Goal: Transaction & Acquisition: Purchase product/service

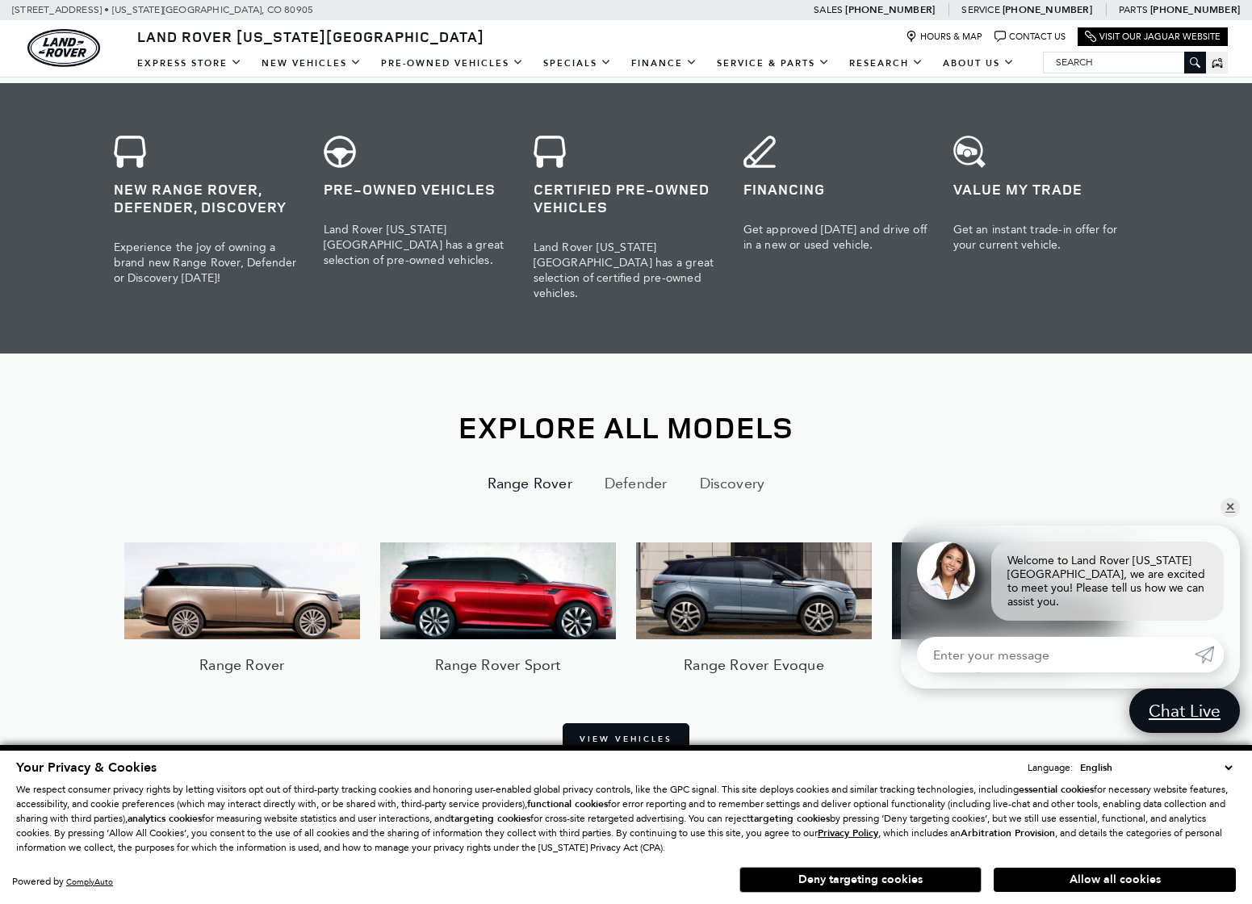
scroll to position [933, 0]
click at [226, 581] on img at bounding box center [242, 591] width 236 height 97
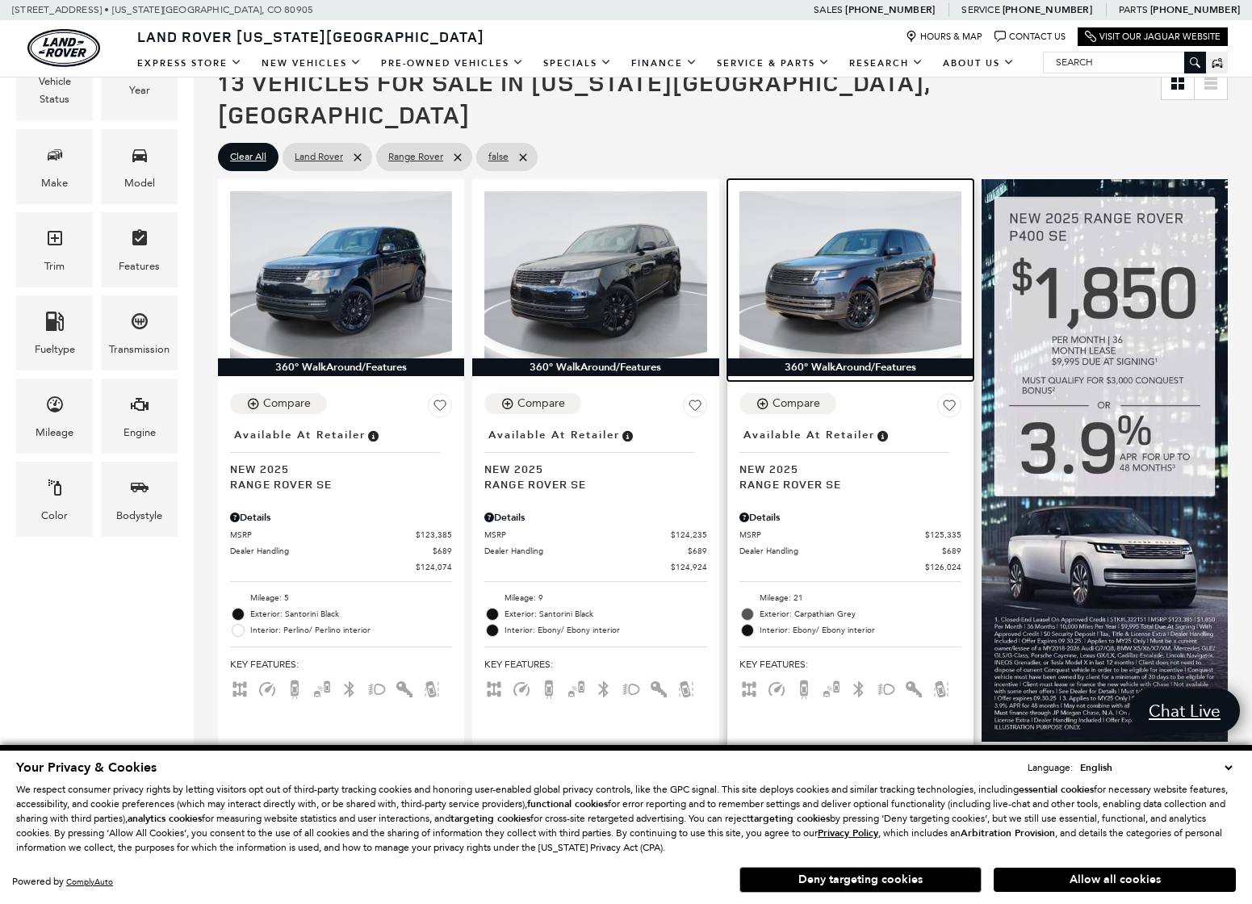
click at [821, 268] on img at bounding box center [851, 274] width 222 height 166
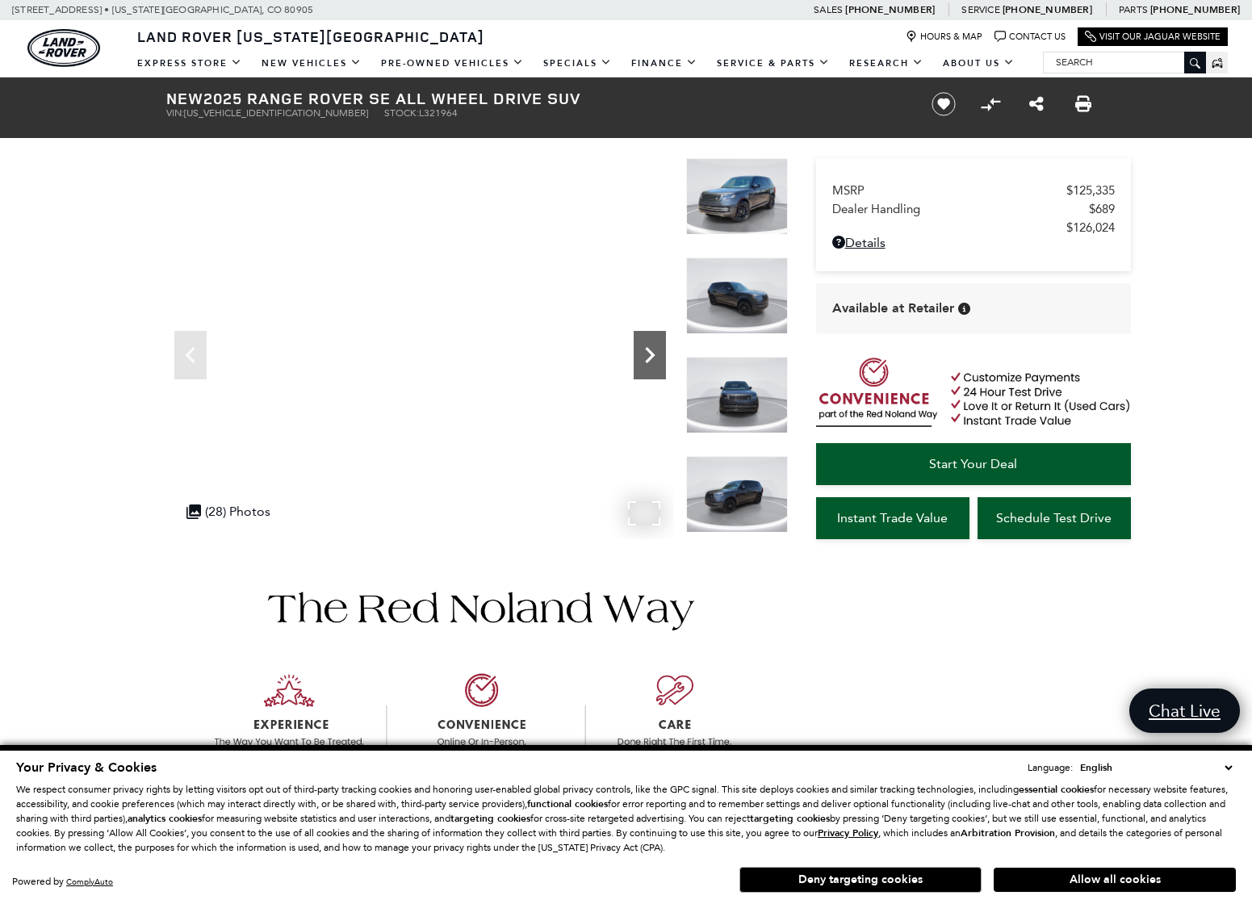
click at [648, 355] on icon "Next" at bounding box center [650, 355] width 32 height 32
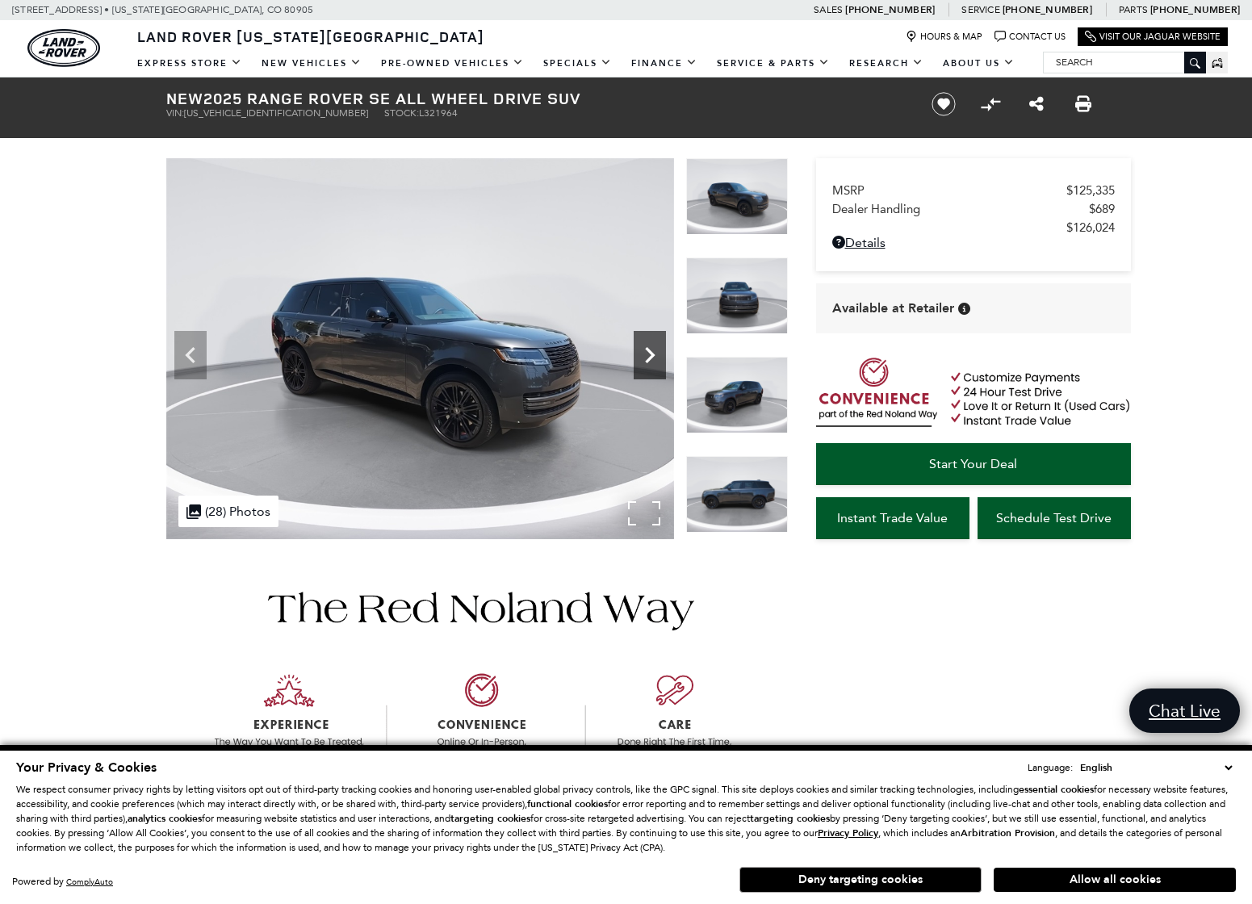
click at [648, 355] on icon "Next" at bounding box center [650, 355] width 32 height 32
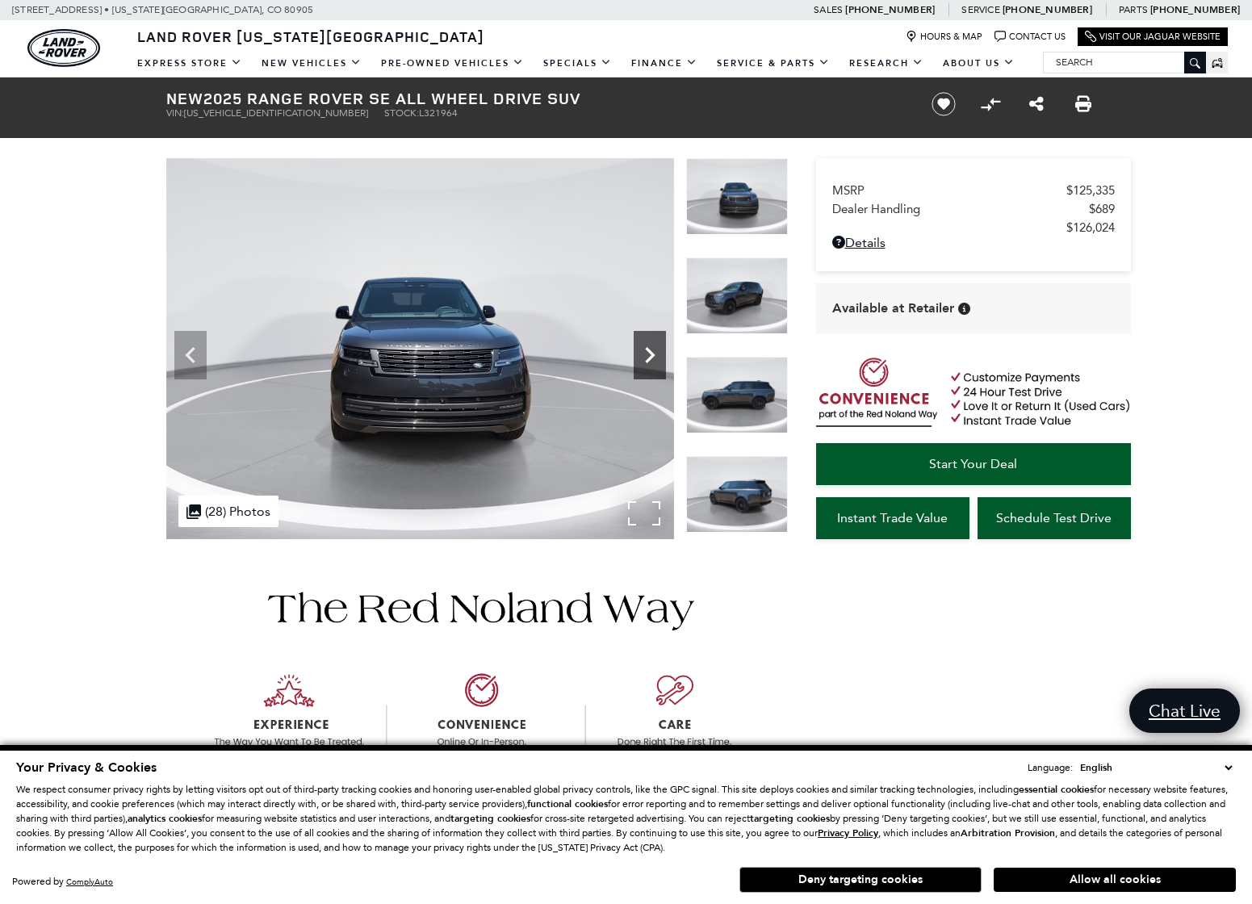
click at [648, 355] on icon "Next" at bounding box center [650, 355] width 32 height 32
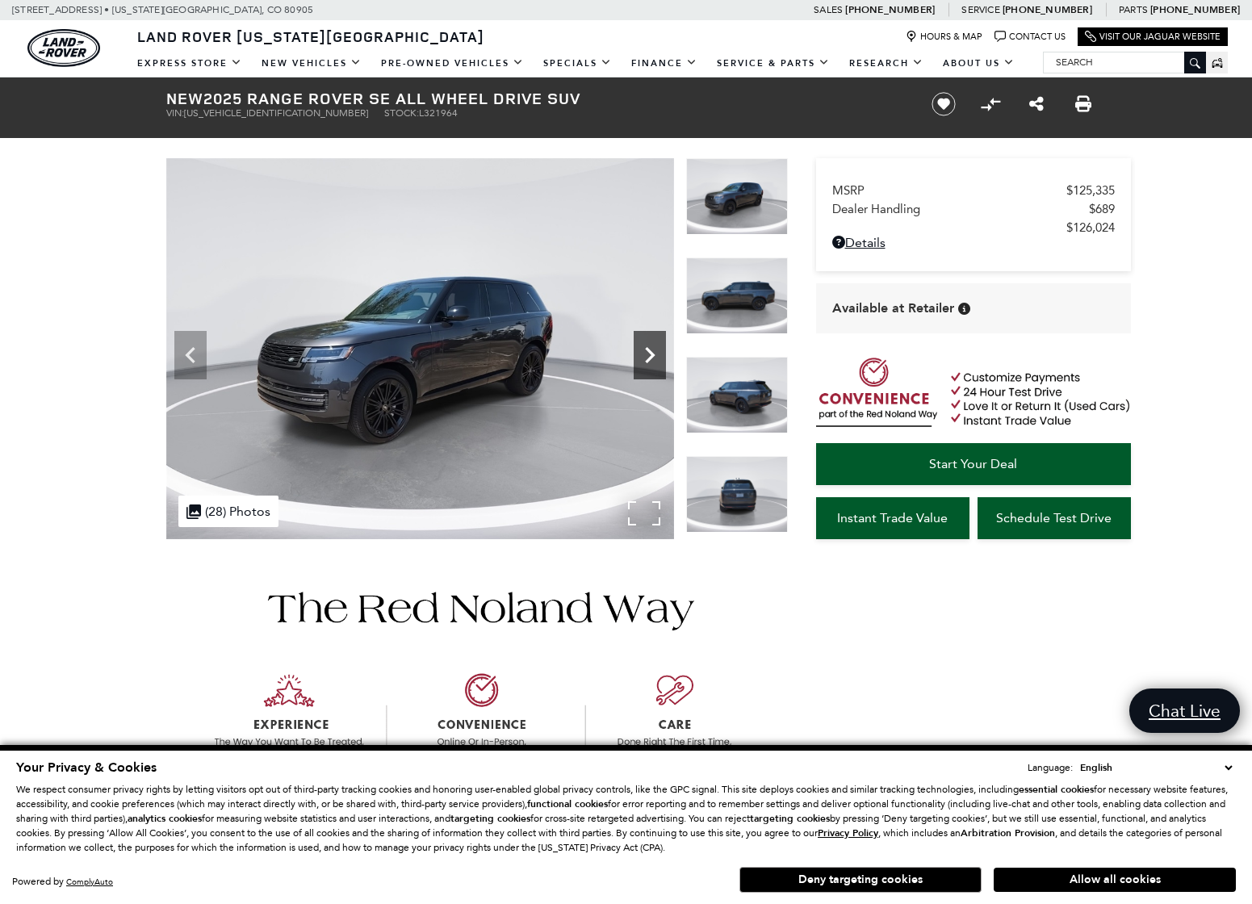
click at [648, 355] on icon "Next" at bounding box center [650, 355] width 32 height 32
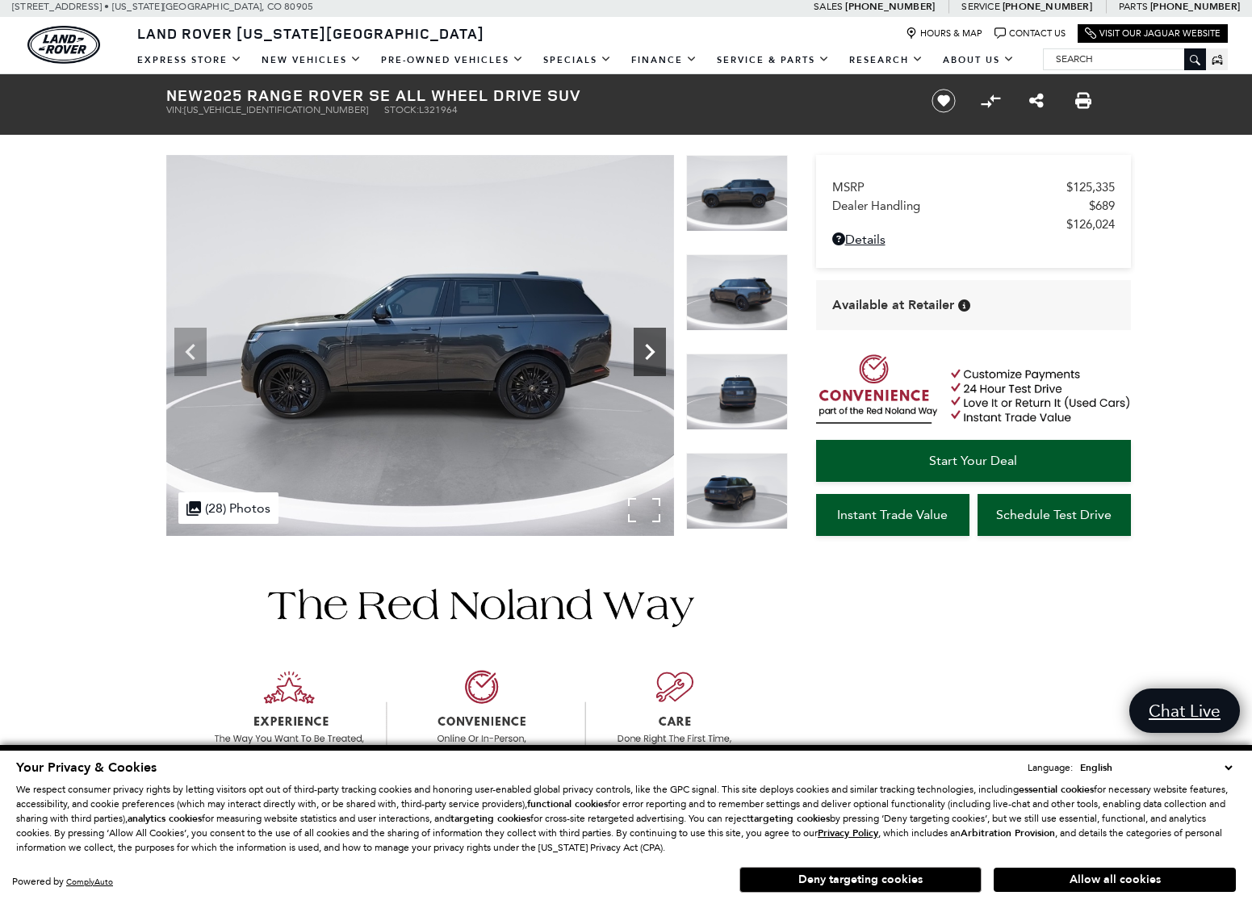
scroll to position [6, 0]
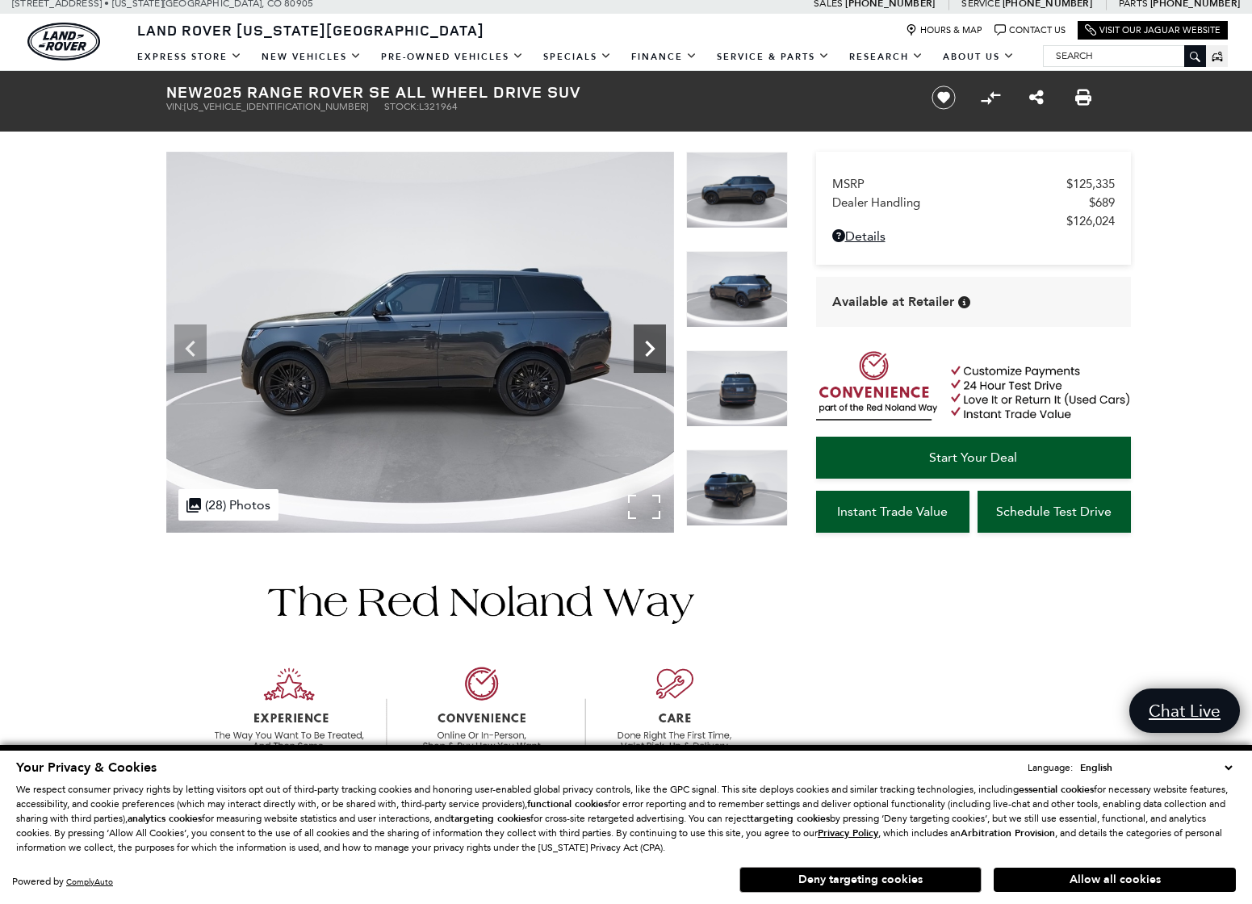
click at [660, 353] on icon "Next" at bounding box center [650, 349] width 32 height 32
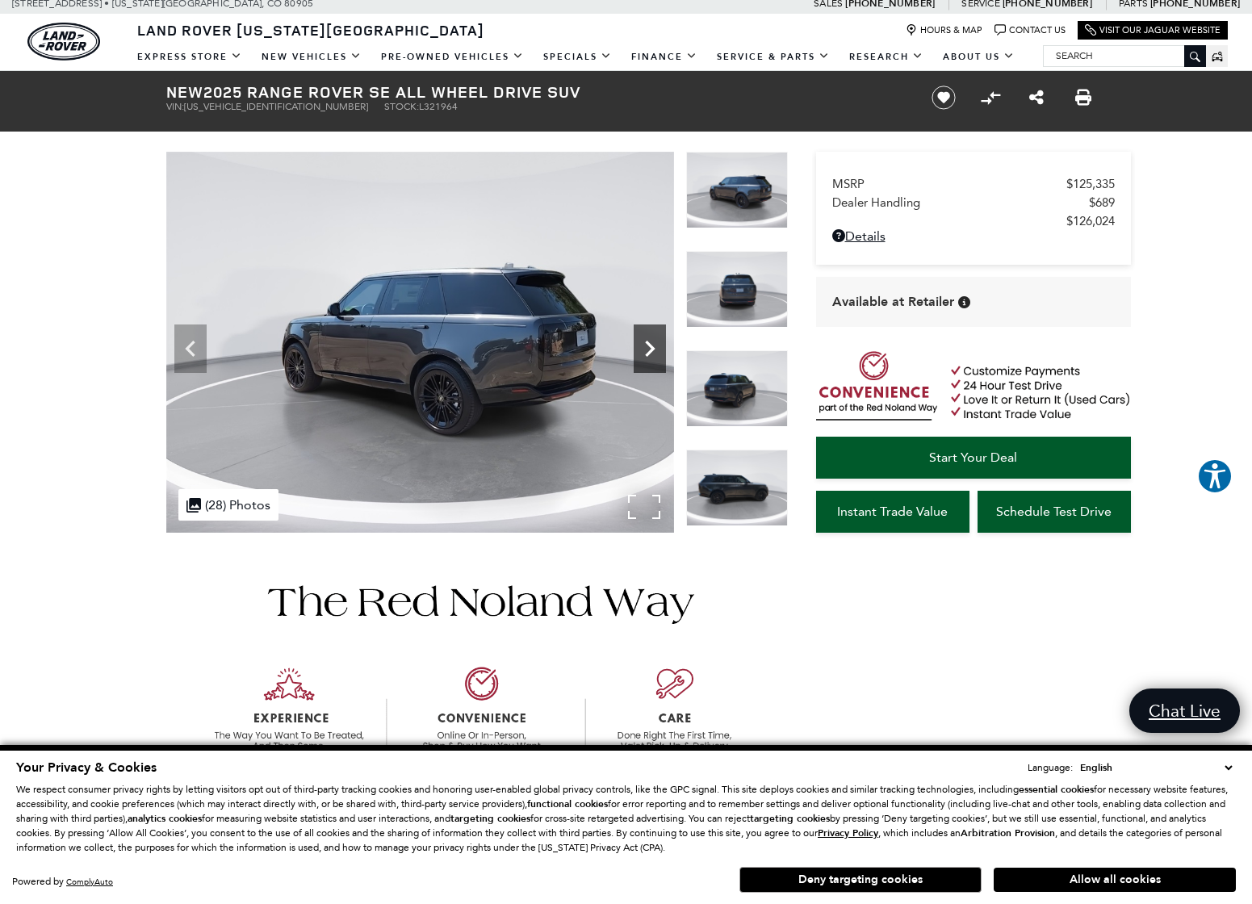
click at [660, 353] on icon "Next" at bounding box center [650, 349] width 32 height 32
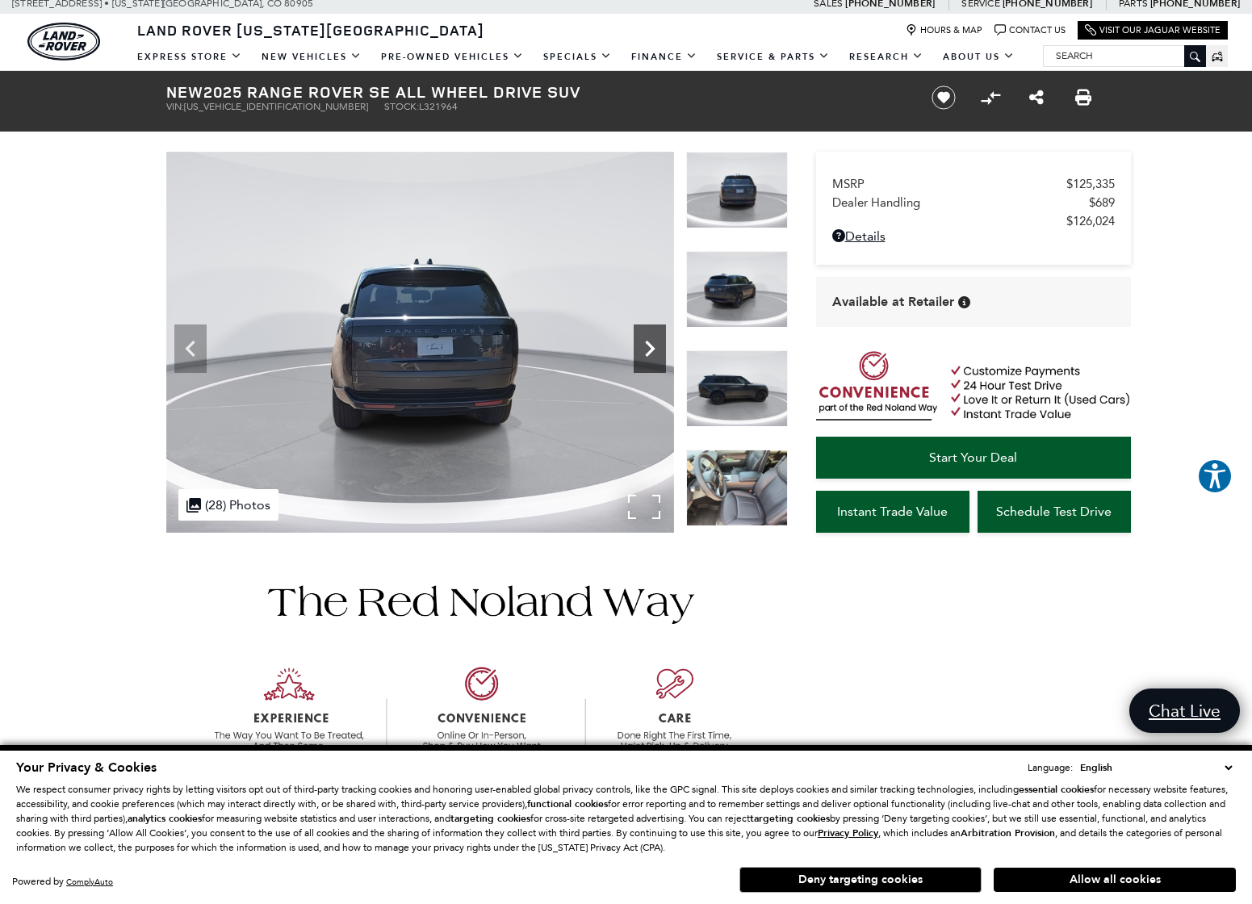
click at [660, 353] on icon "Next" at bounding box center [650, 349] width 32 height 32
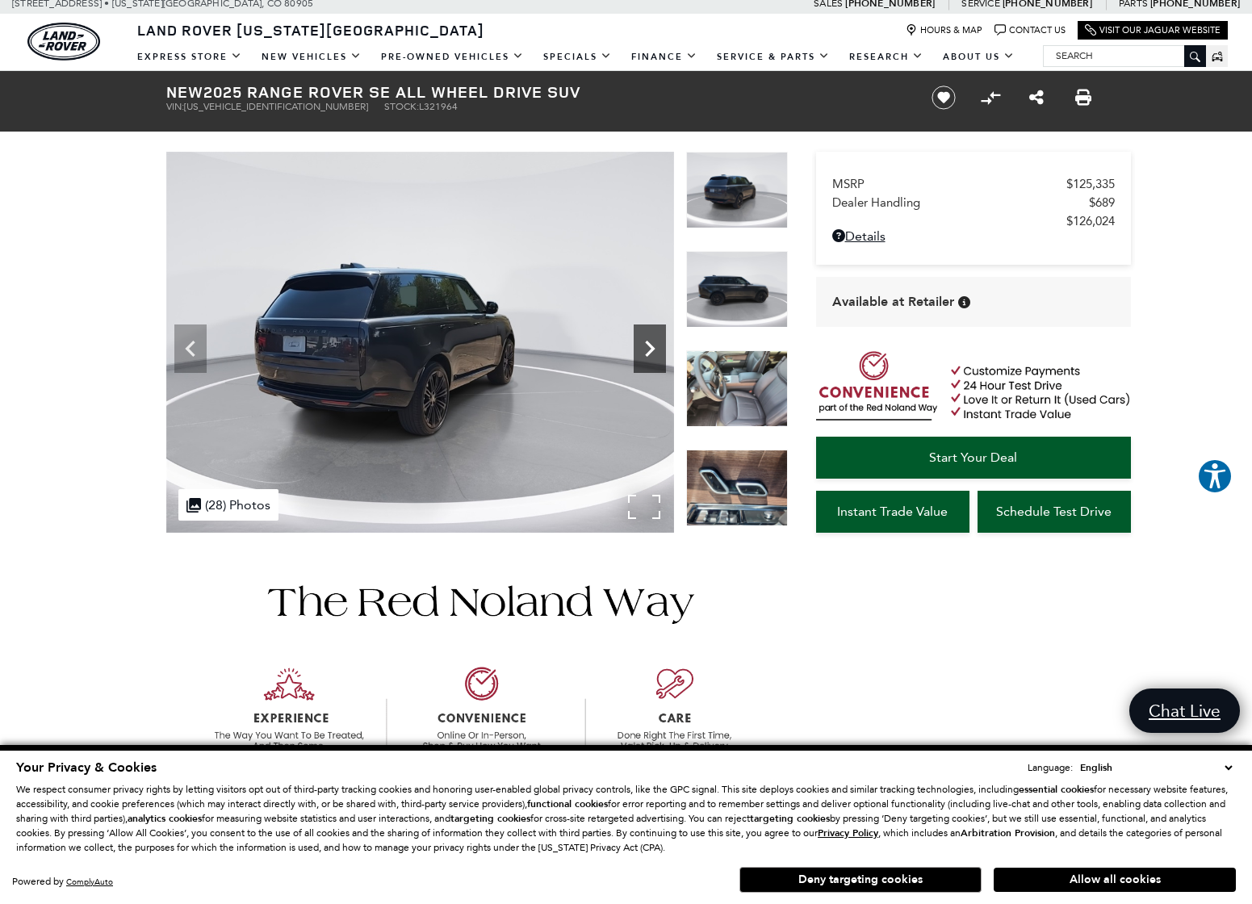
click at [660, 353] on icon "Next" at bounding box center [650, 349] width 32 height 32
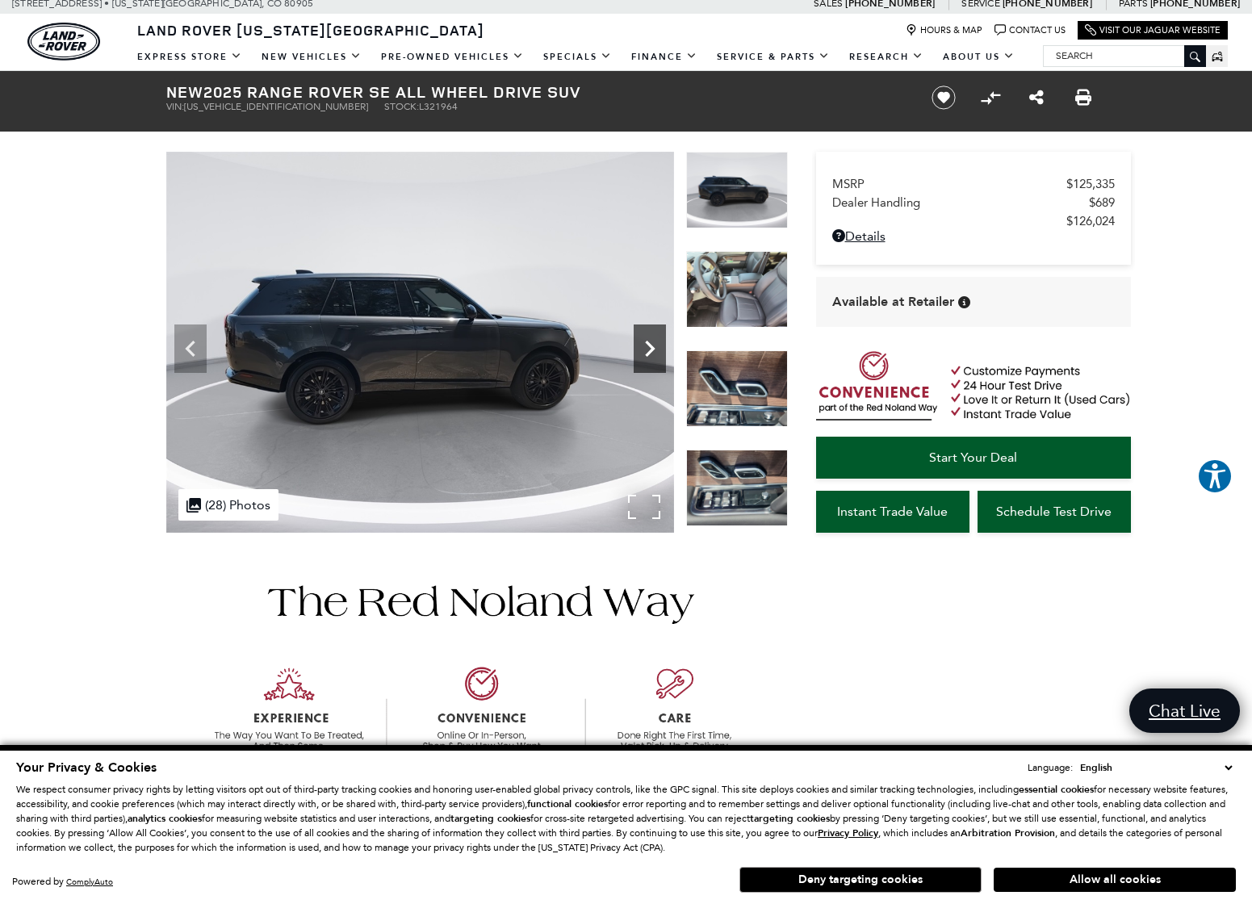
click at [660, 353] on icon "Next" at bounding box center [650, 349] width 32 height 32
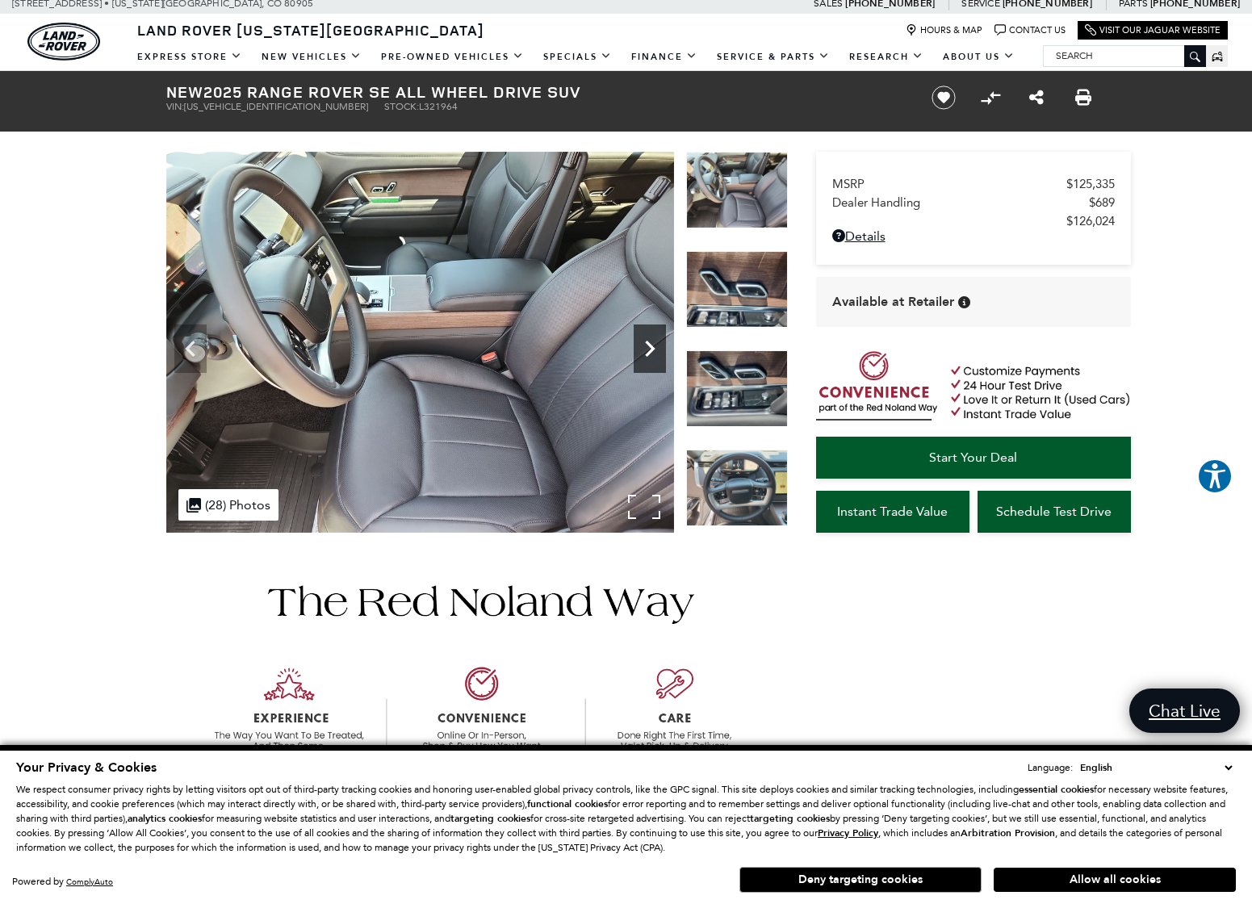
click at [660, 353] on icon "Next" at bounding box center [650, 349] width 32 height 32
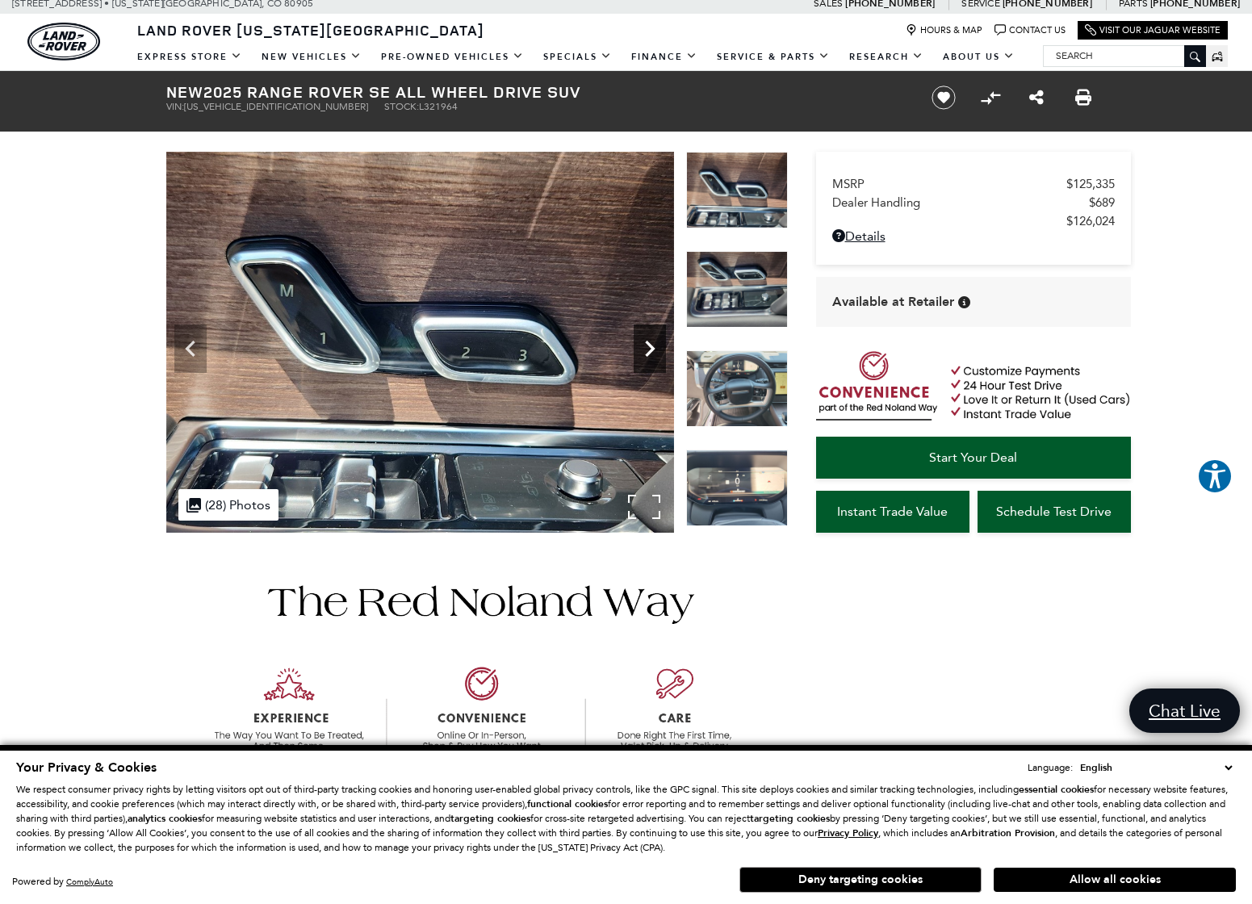
click at [660, 353] on icon "Next" at bounding box center [650, 349] width 32 height 32
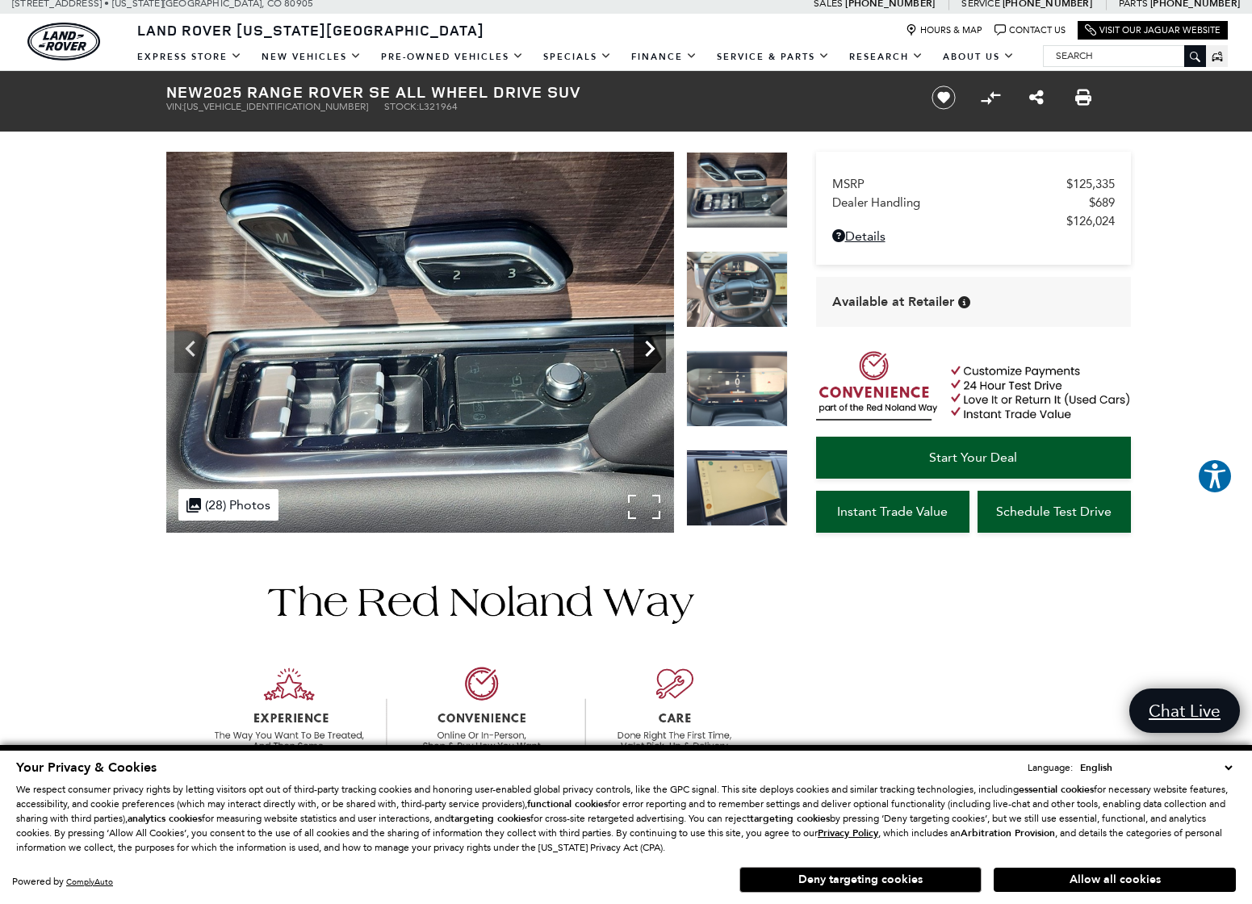
click at [660, 353] on icon "Next" at bounding box center [650, 349] width 32 height 32
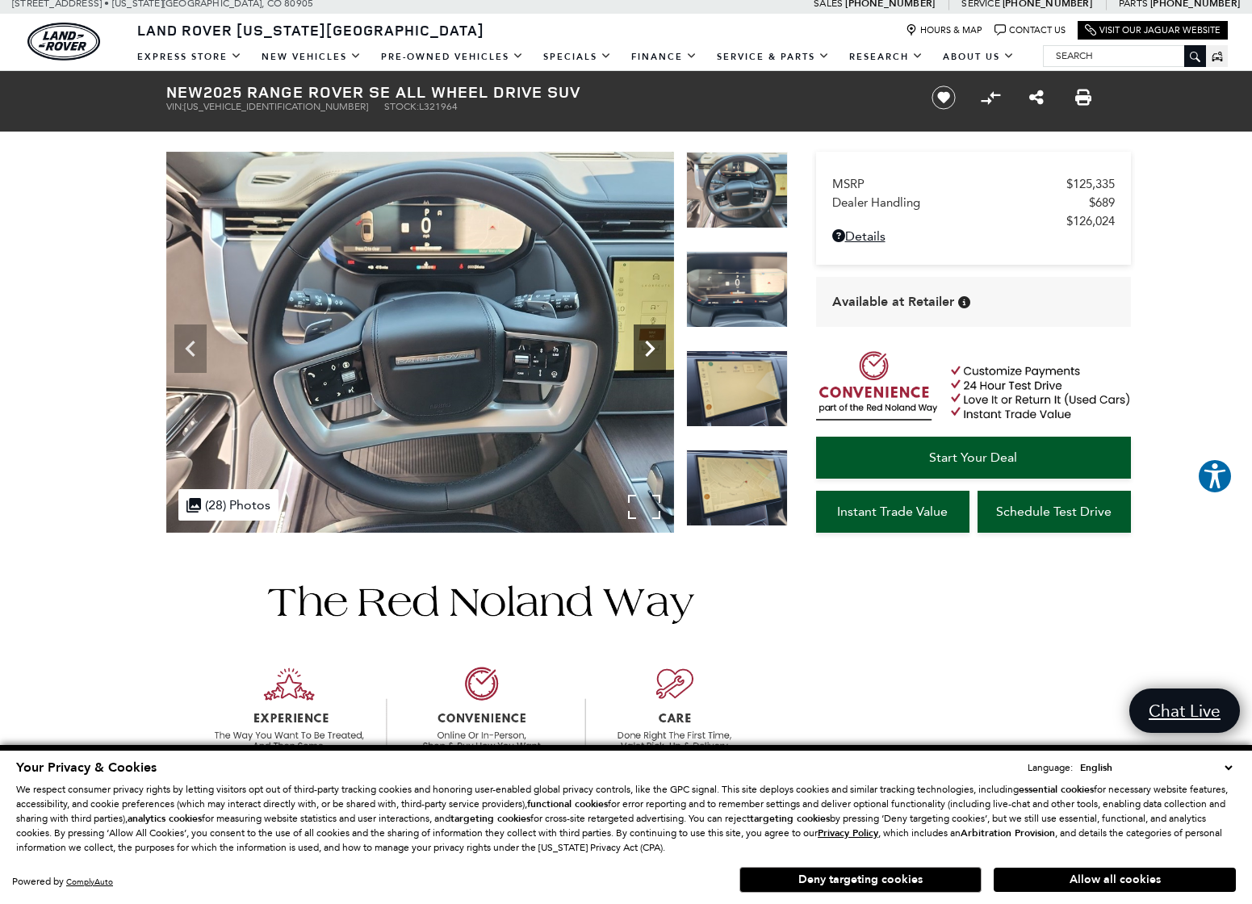
click at [660, 353] on icon "Next" at bounding box center [650, 349] width 32 height 32
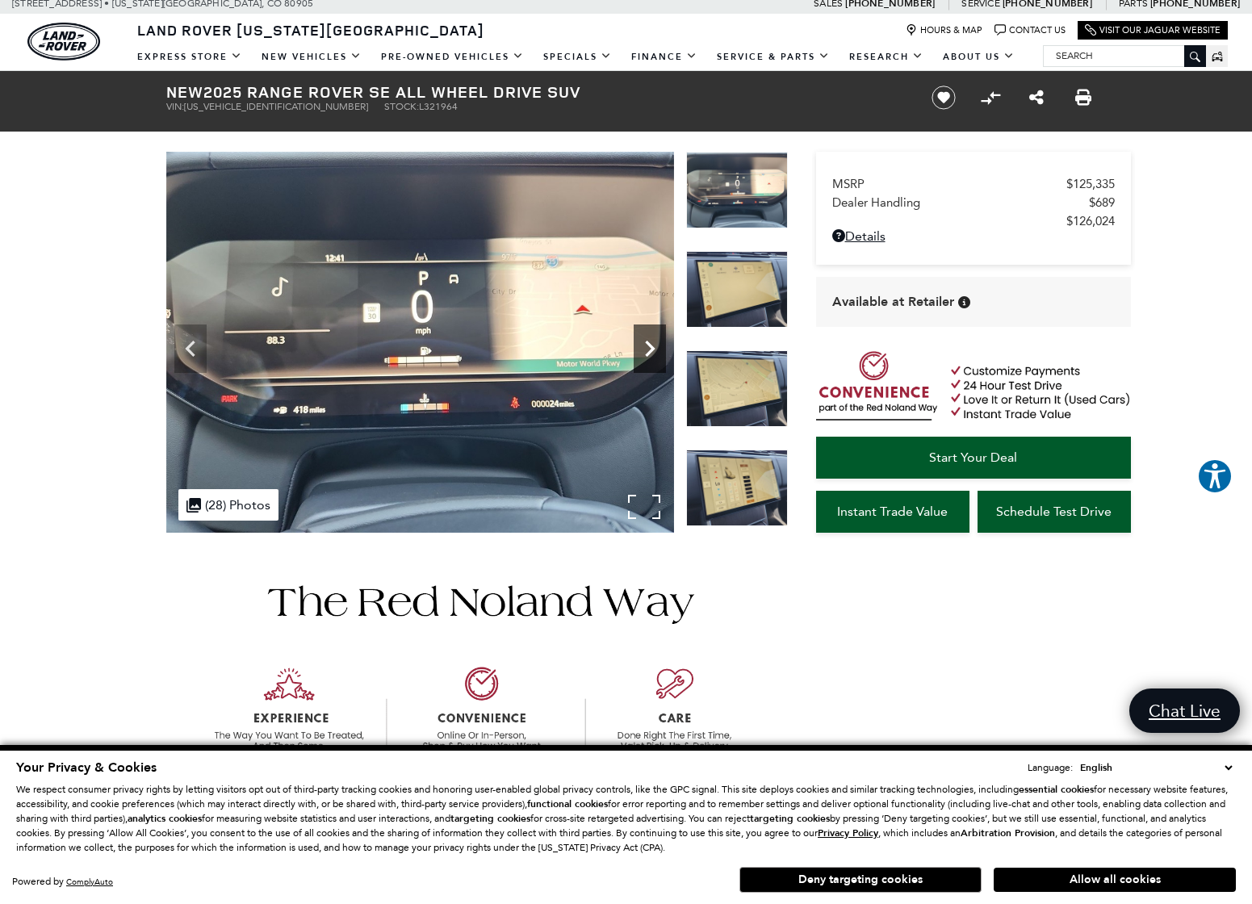
click at [660, 353] on icon "Next" at bounding box center [650, 349] width 32 height 32
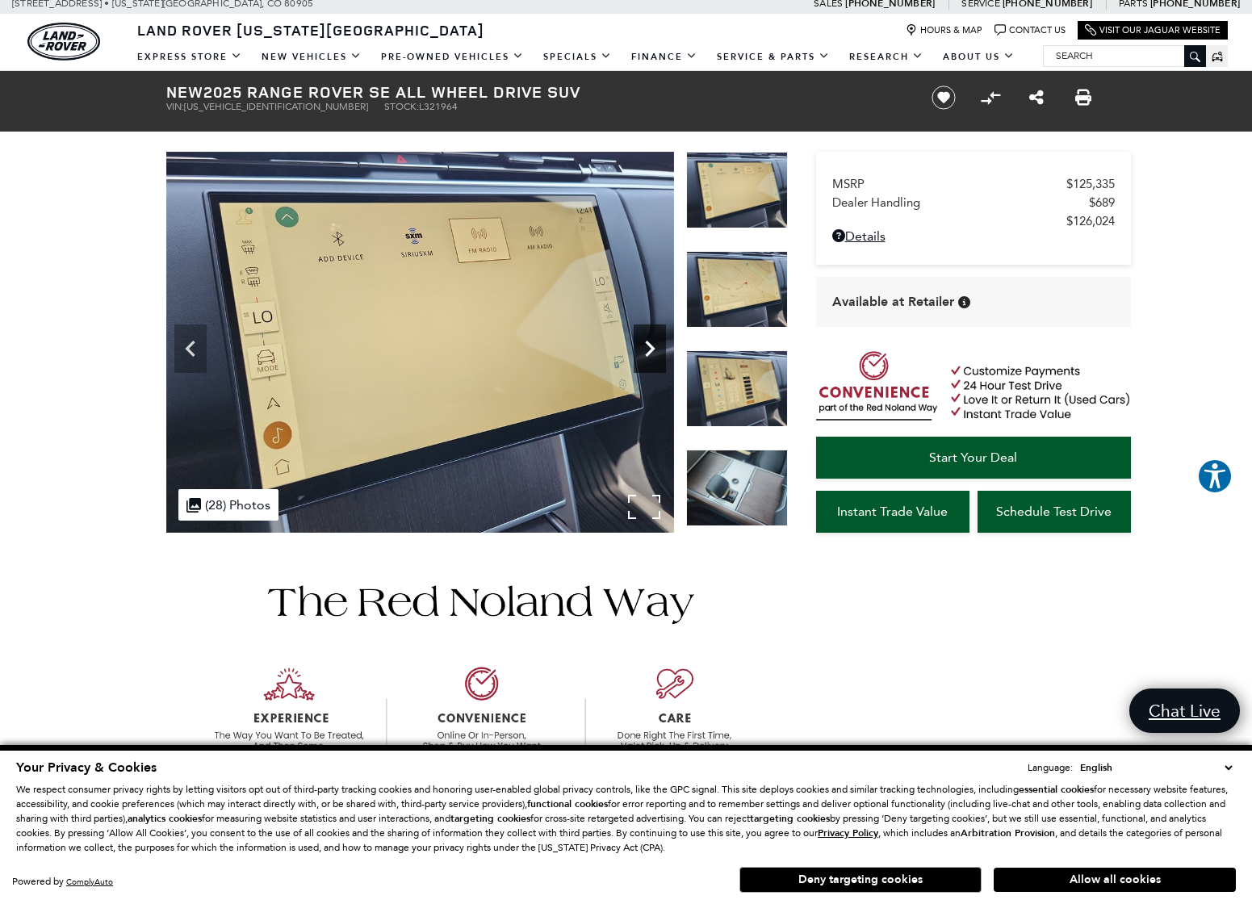
click at [660, 353] on icon "Next" at bounding box center [650, 349] width 32 height 32
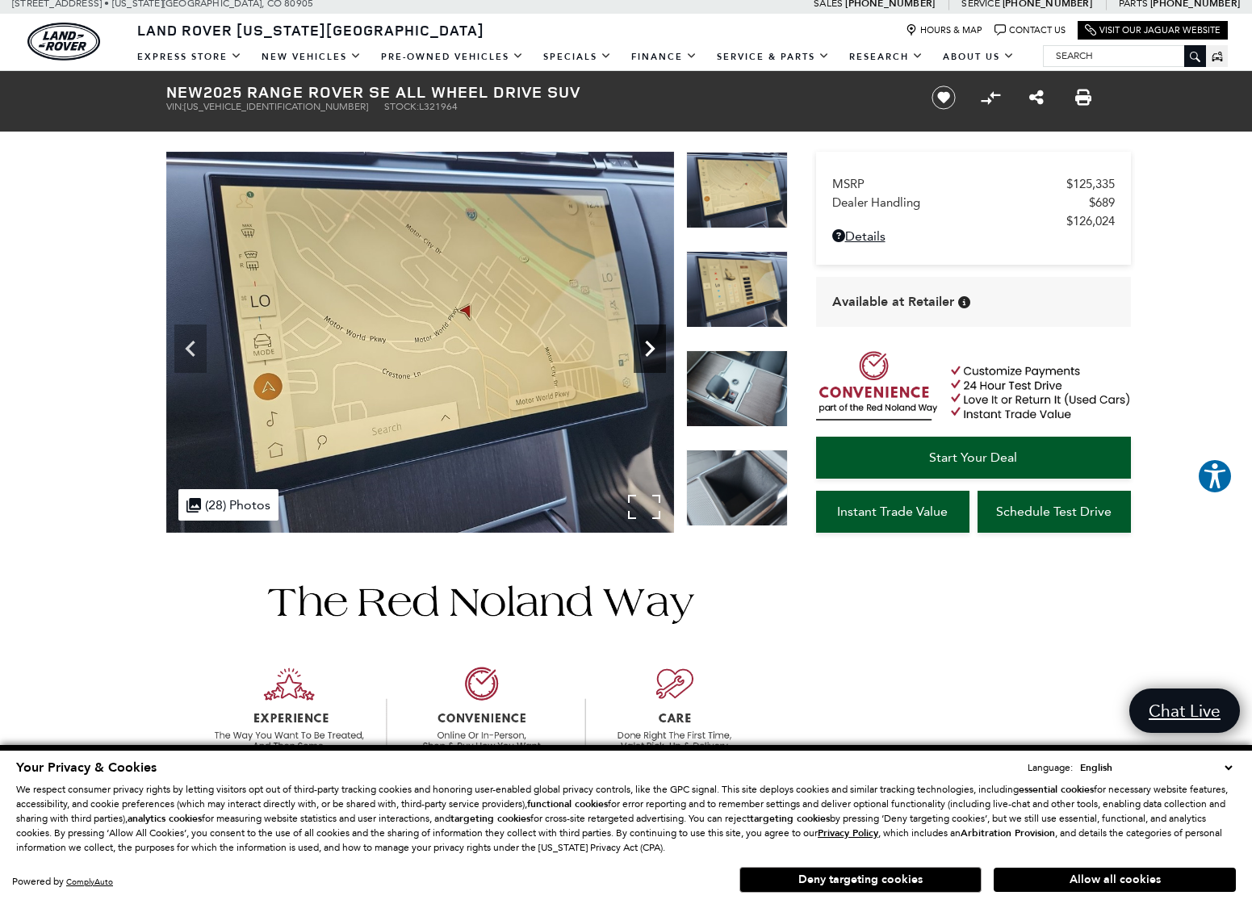
click at [656, 344] on icon "Next" at bounding box center [650, 349] width 32 height 32
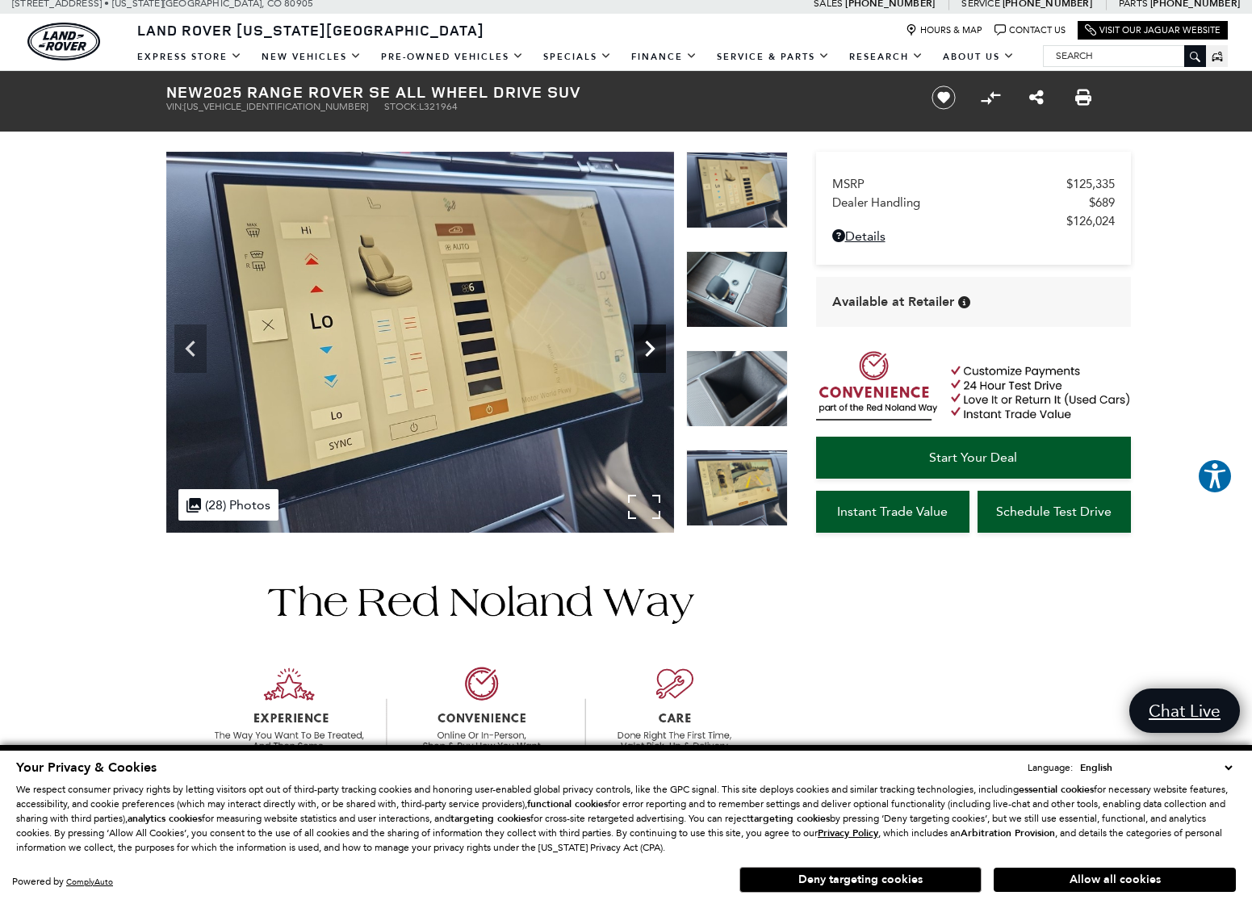
click at [656, 344] on icon "Next" at bounding box center [650, 349] width 32 height 32
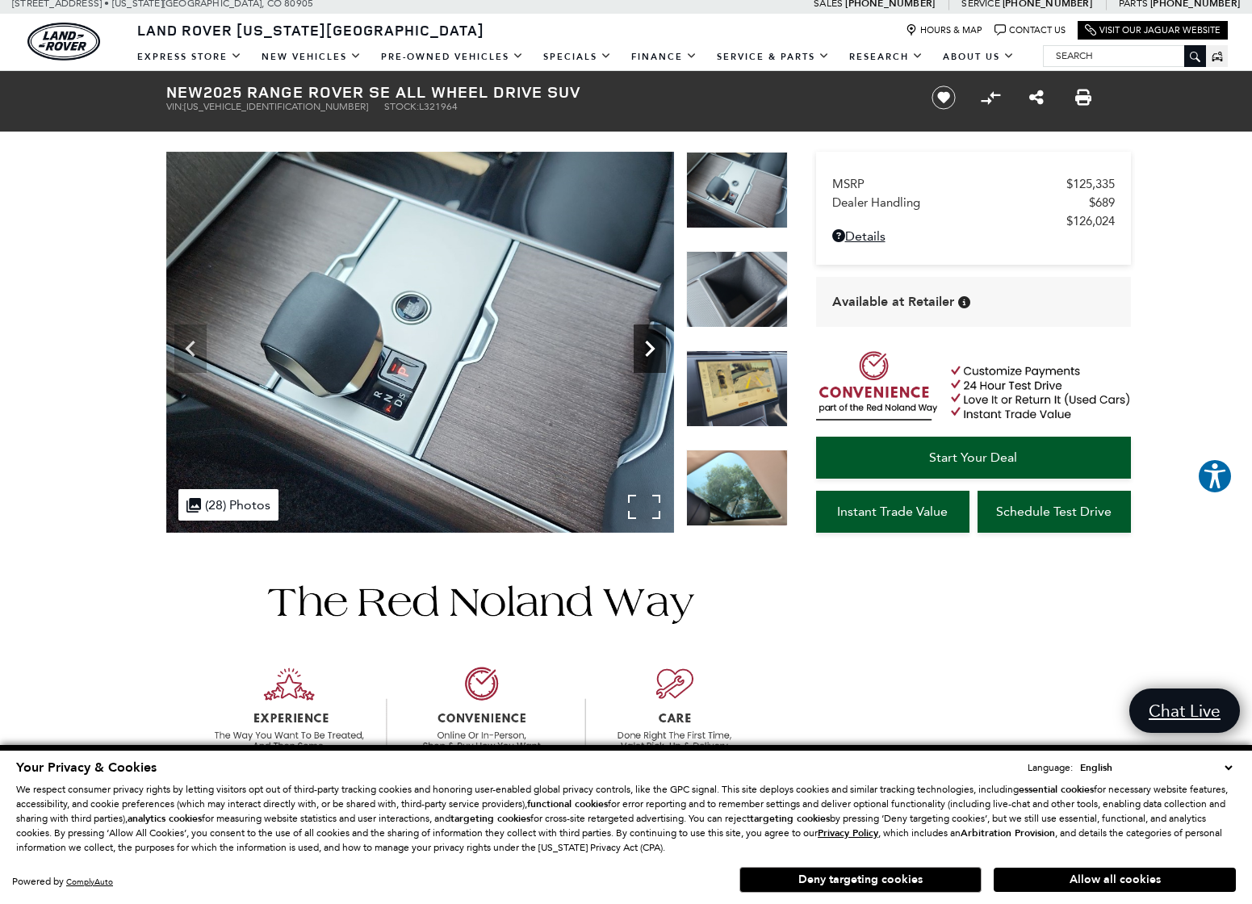
click at [656, 344] on icon "Next" at bounding box center [650, 349] width 32 height 32
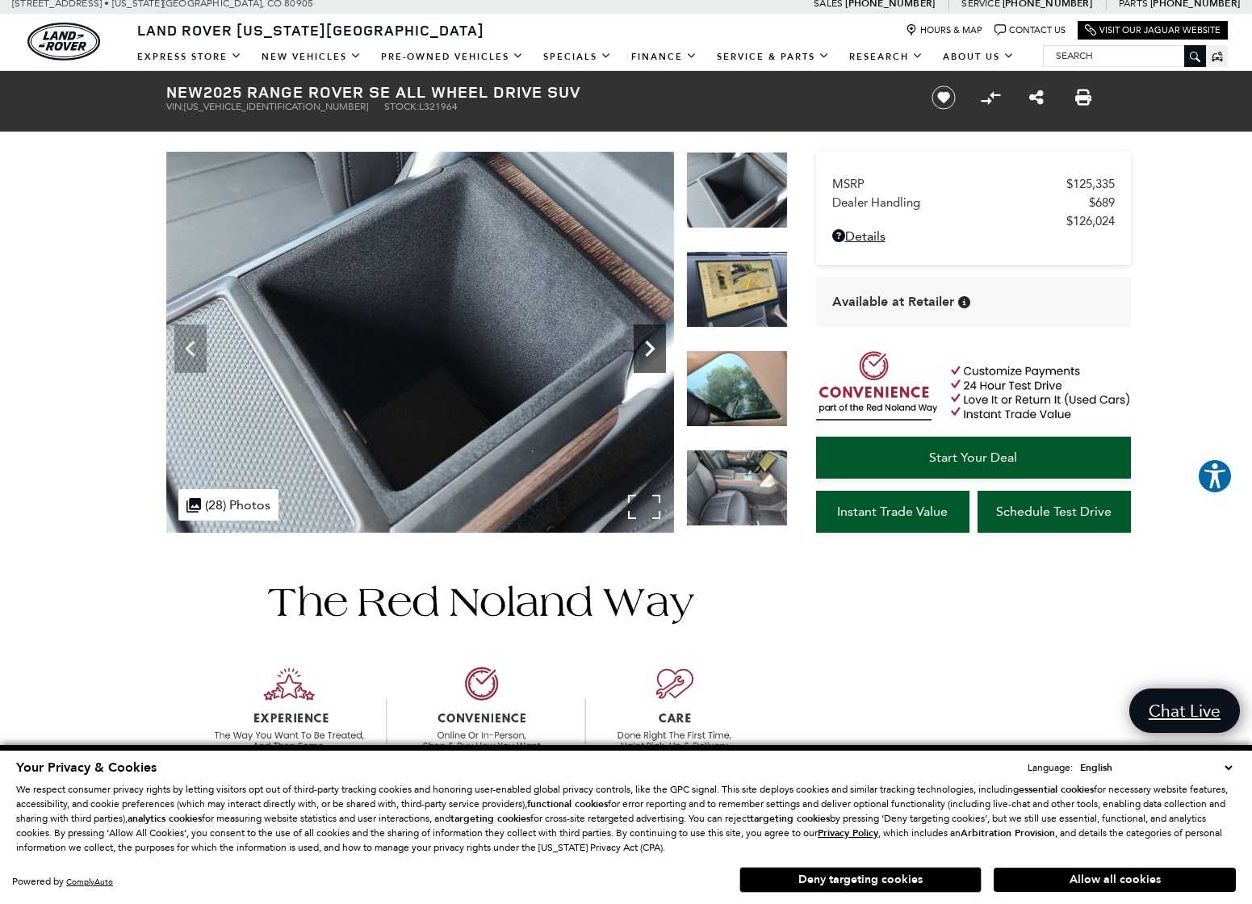
click at [651, 346] on icon "Next" at bounding box center [650, 349] width 10 height 16
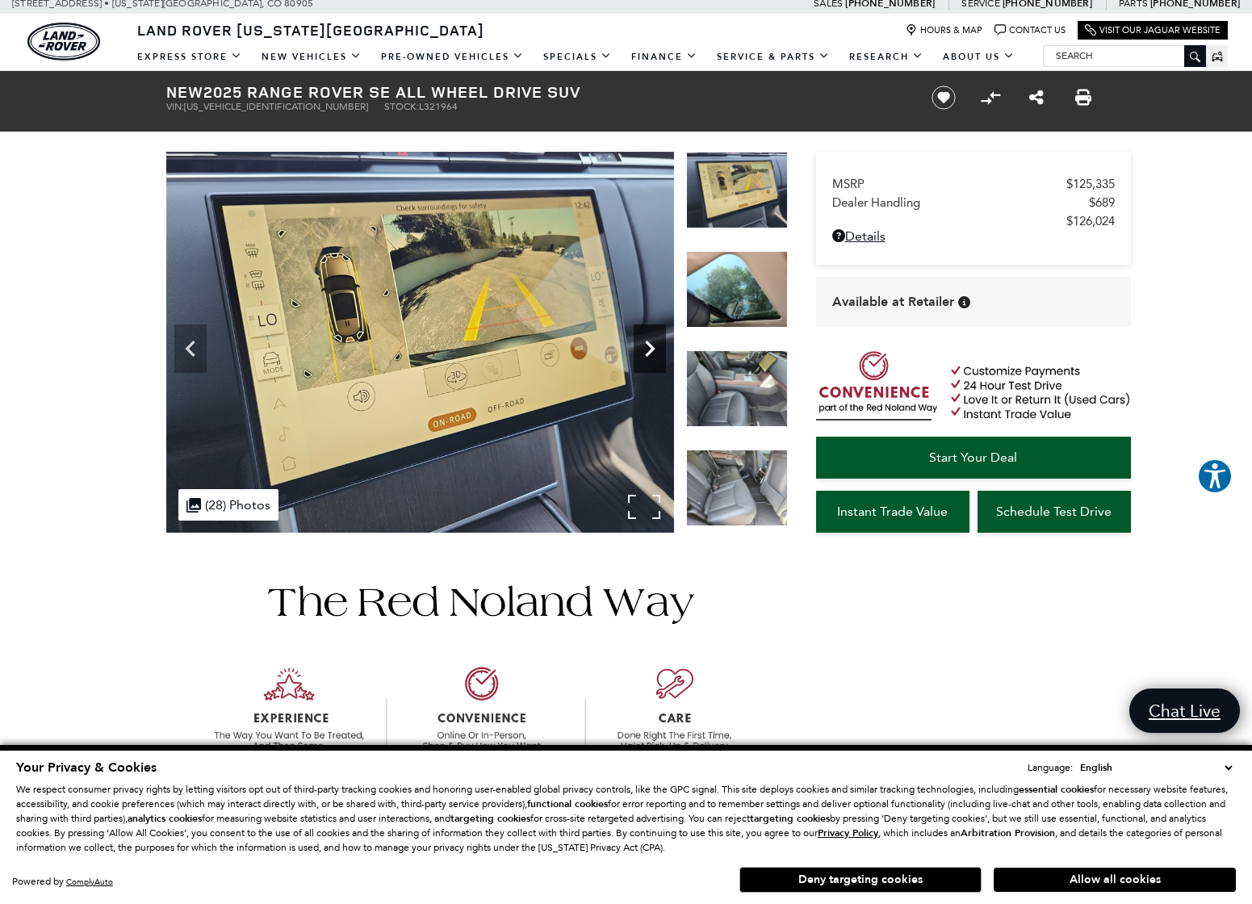
click at [651, 346] on icon "Next" at bounding box center [650, 349] width 10 height 16
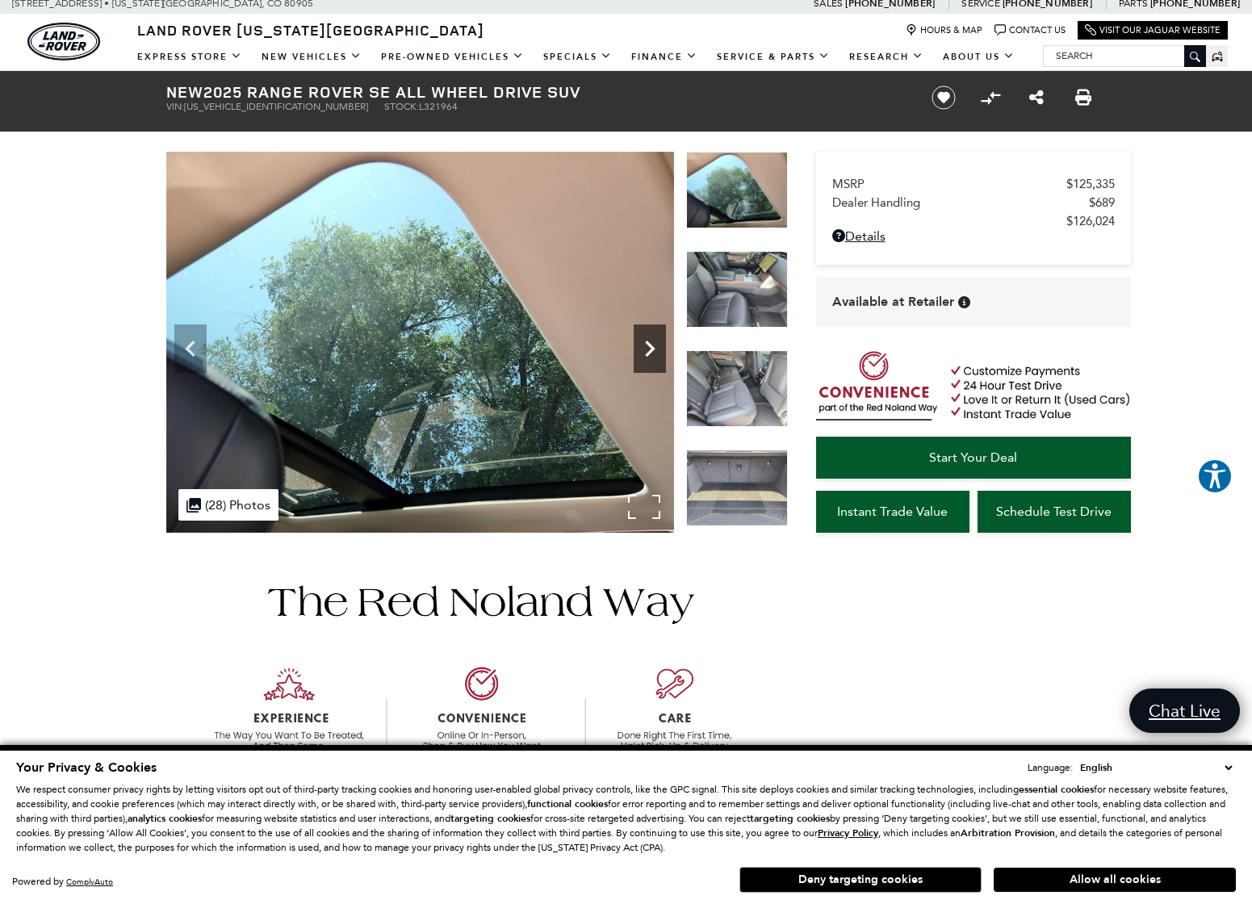
click at [651, 346] on icon "Next" at bounding box center [650, 349] width 10 height 16
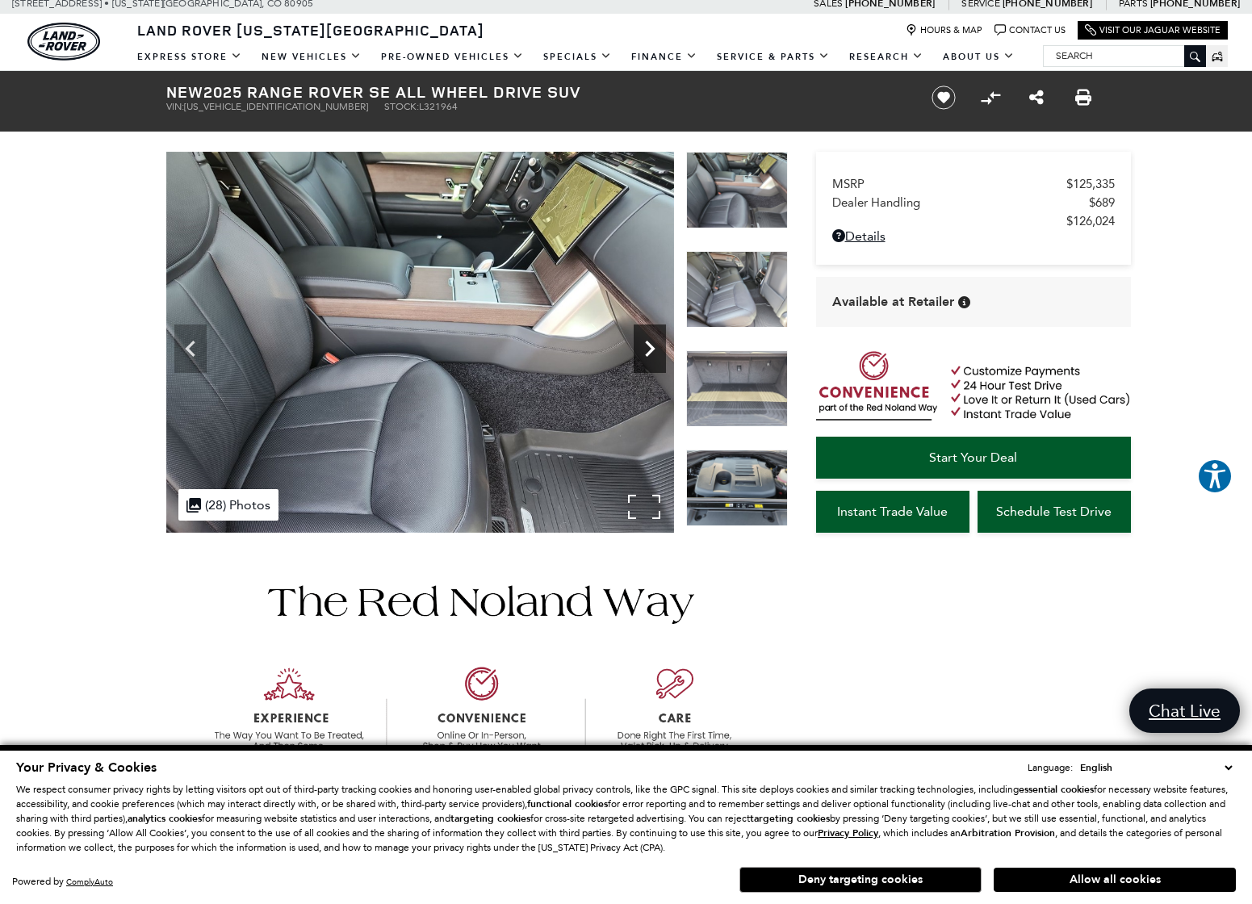
click at [651, 346] on icon "Next" at bounding box center [650, 349] width 10 height 16
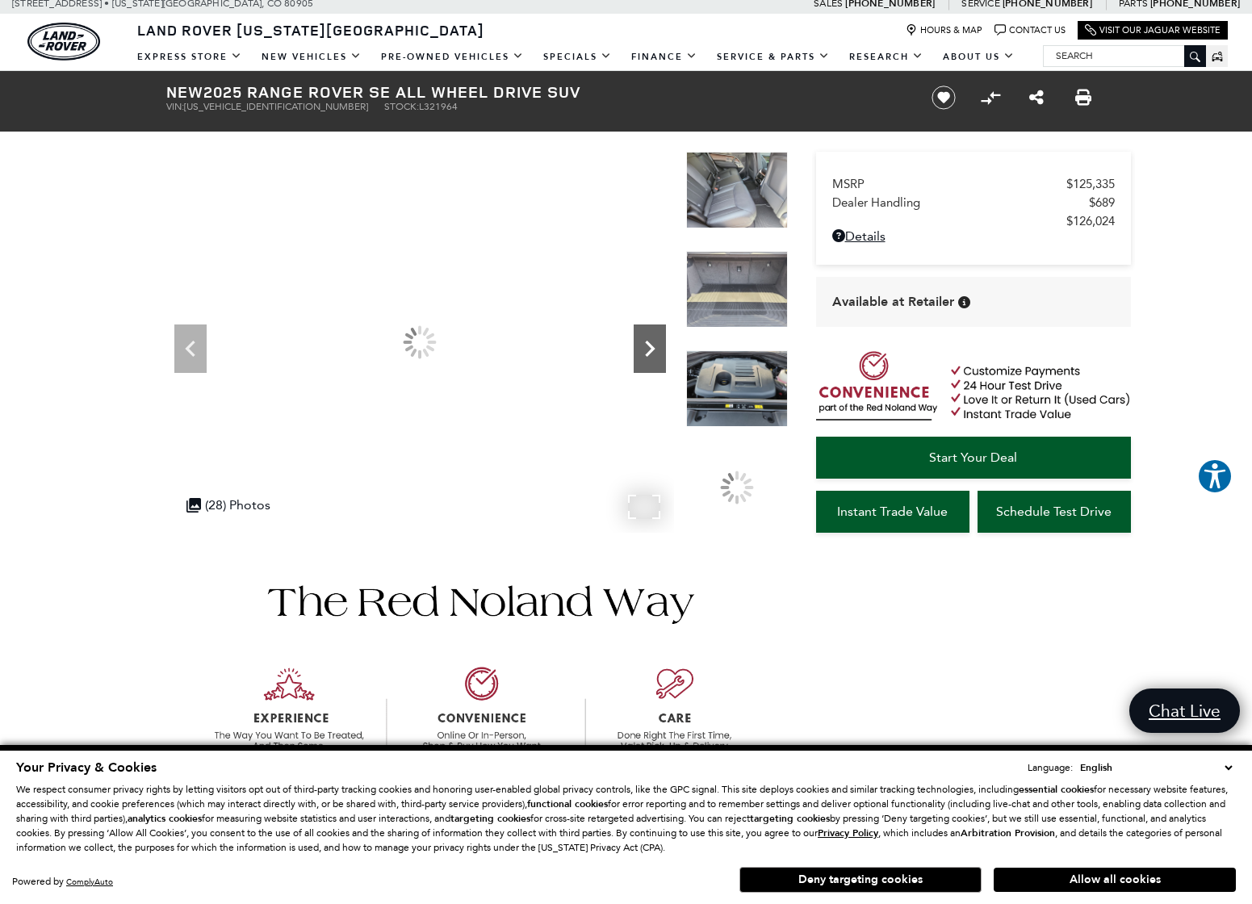
click at [651, 346] on icon "Next" at bounding box center [650, 349] width 10 height 16
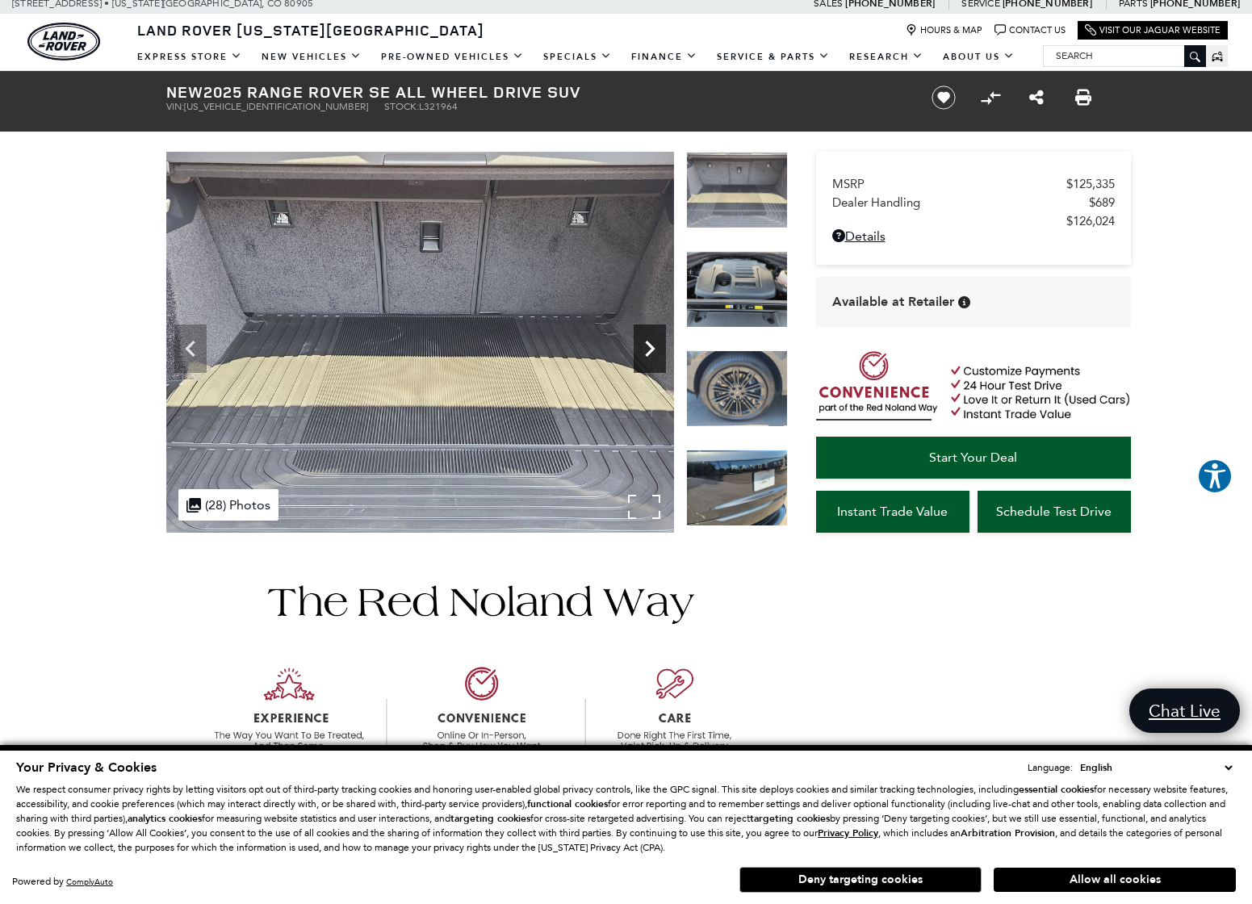
click at [651, 346] on icon "Next" at bounding box center [650, 349] width 10 height 16
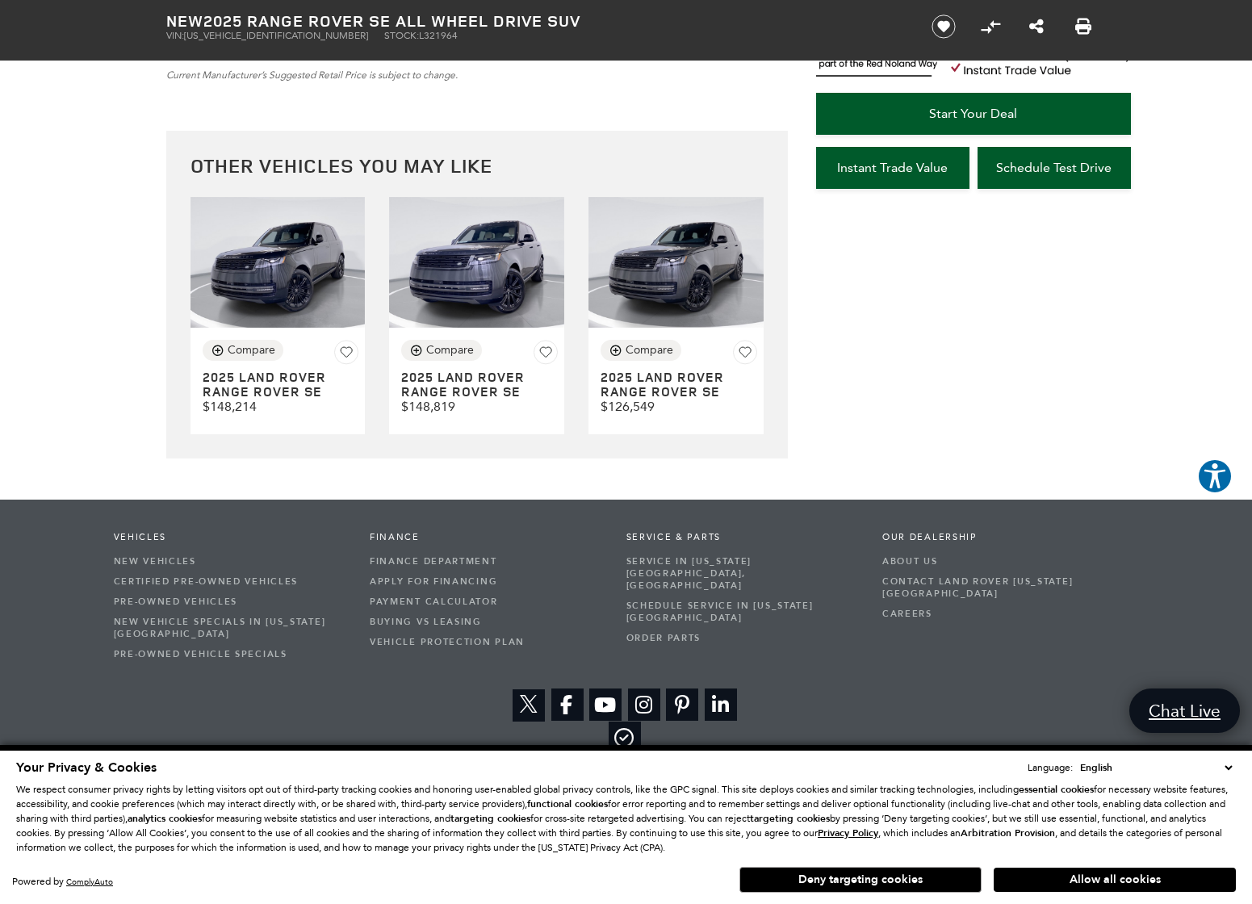
scroll to position [4339, 0]
click at [314, 329] on img at bounding box center [278, 263] width 175 height 132
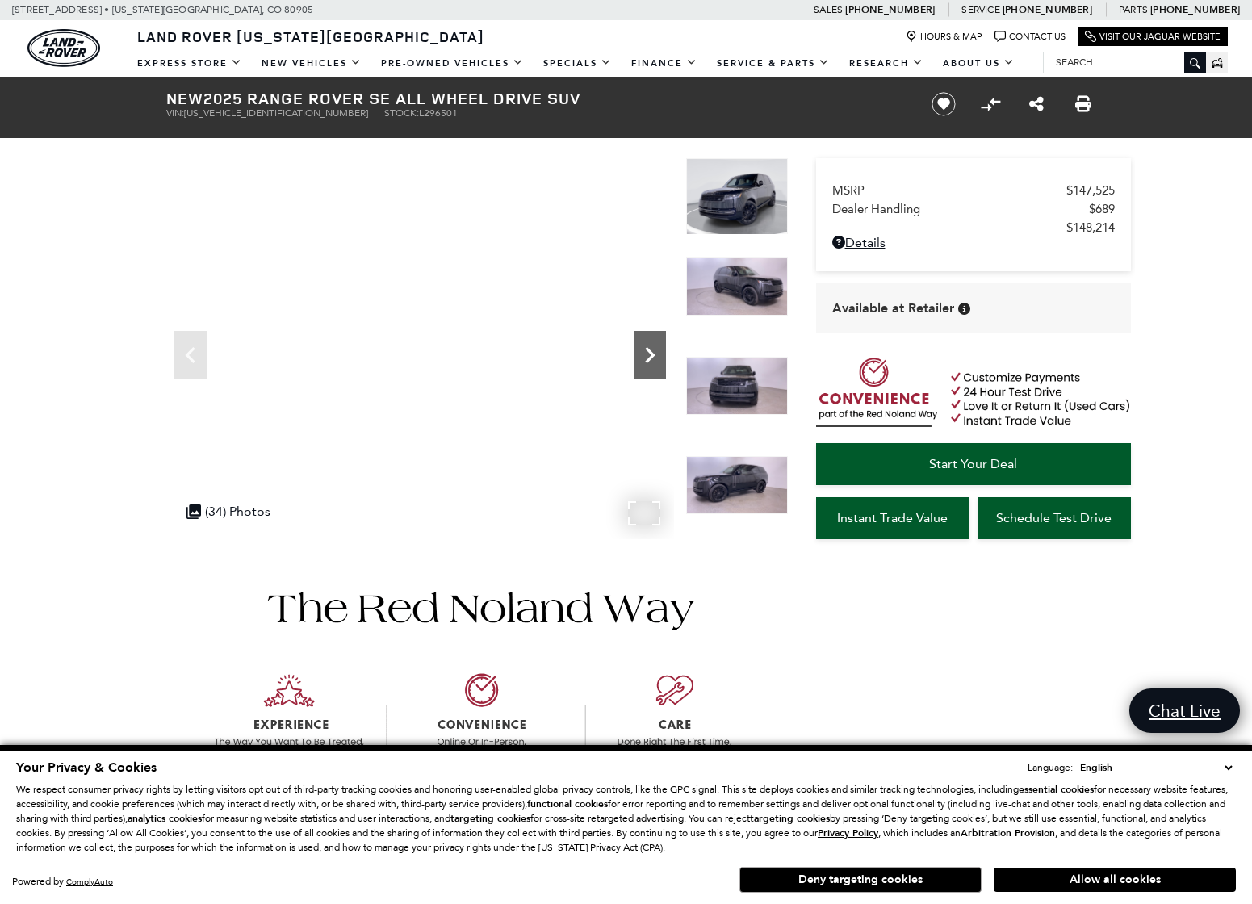
click at [647, 347] on icon "Next" at bounding box center [650, 355] width 32 height 32
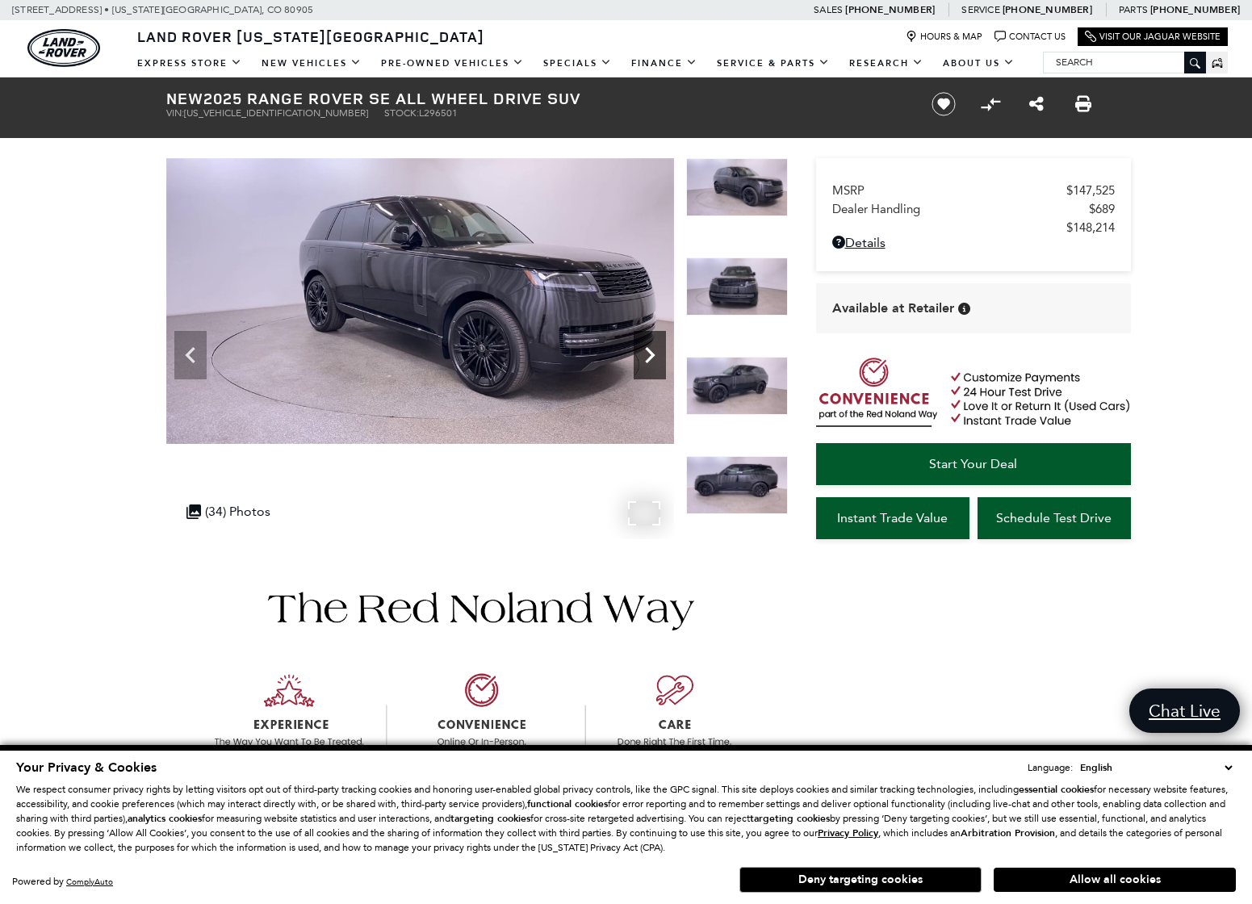
click at [647, 347] on icon "Next" at bounding box center [650, 355] width 32 height 32
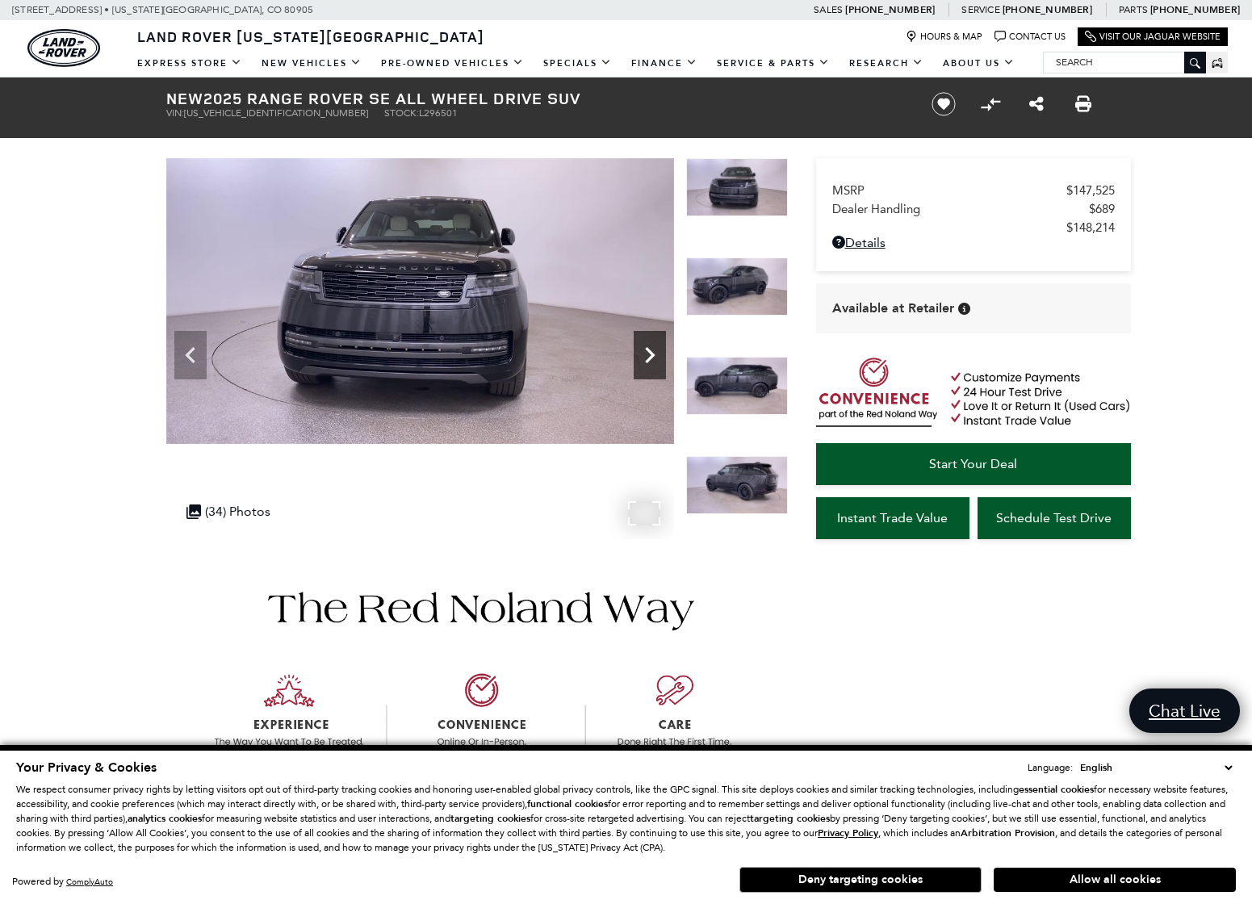
click at [647, 347] on icon "Next" at bounding box center [650, 355] width 32 height 32
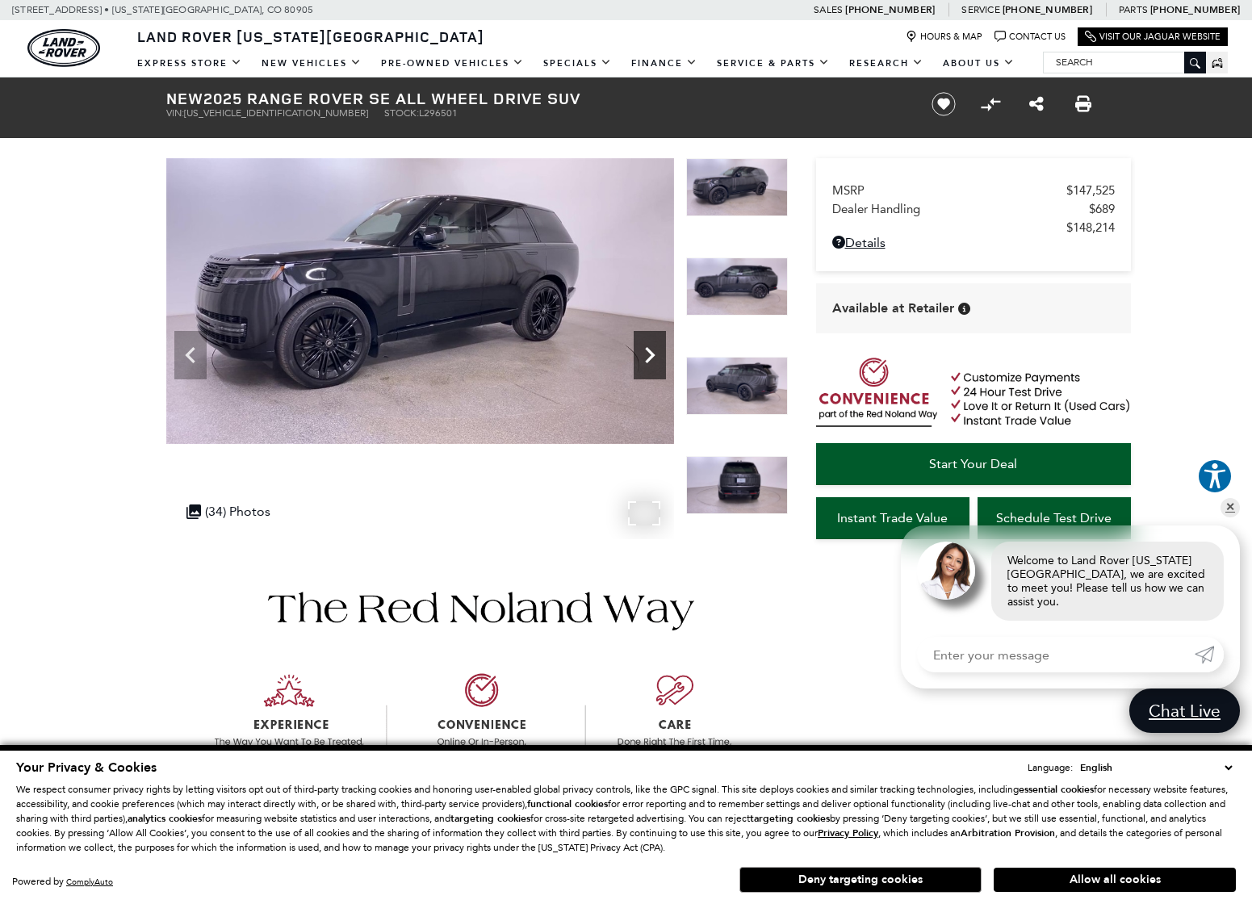
click at [647, 351] on icon "Next" at bounding box center [650, 355] width 32 height 32
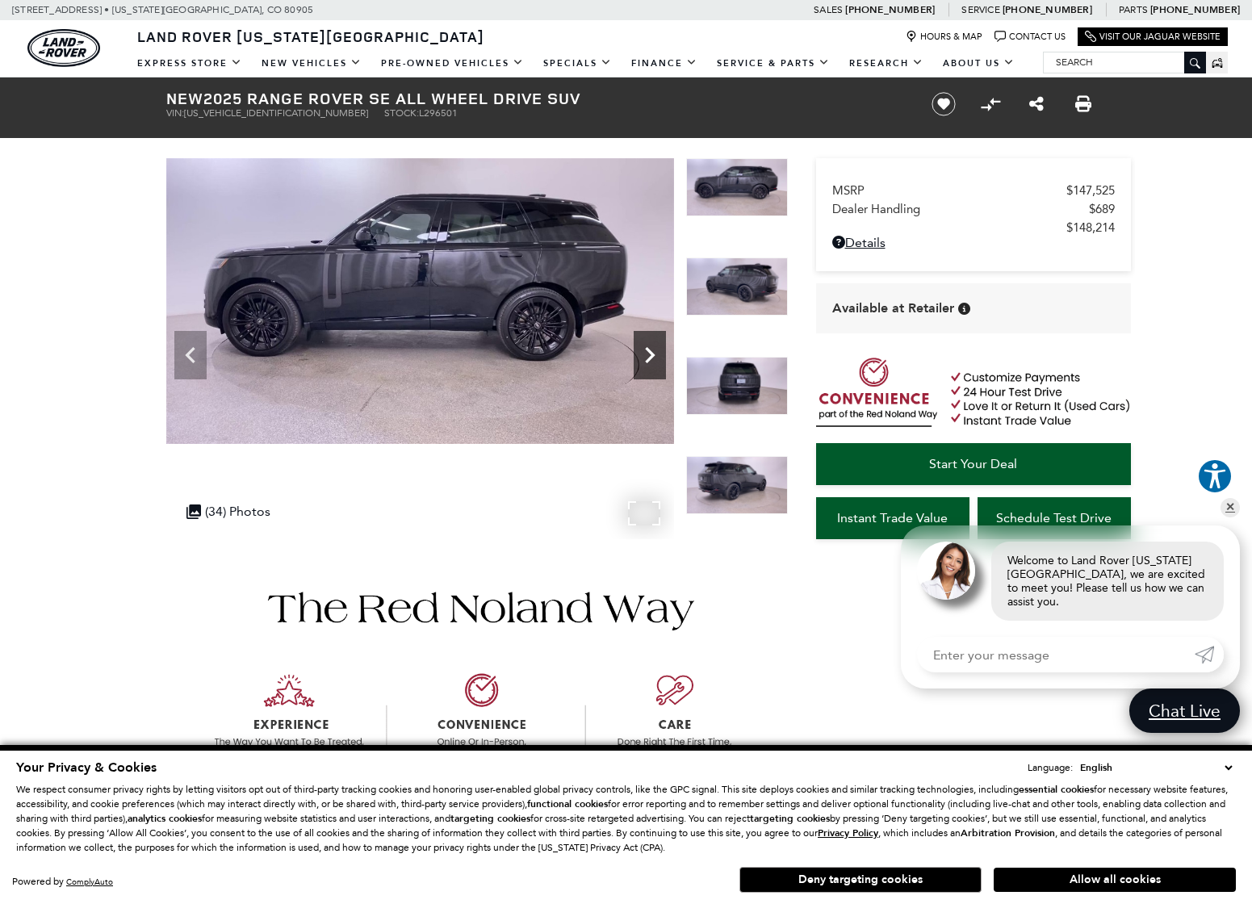
click at [647, 351] on icon "Next" at bounding box center [650, 355] width 32 height 32
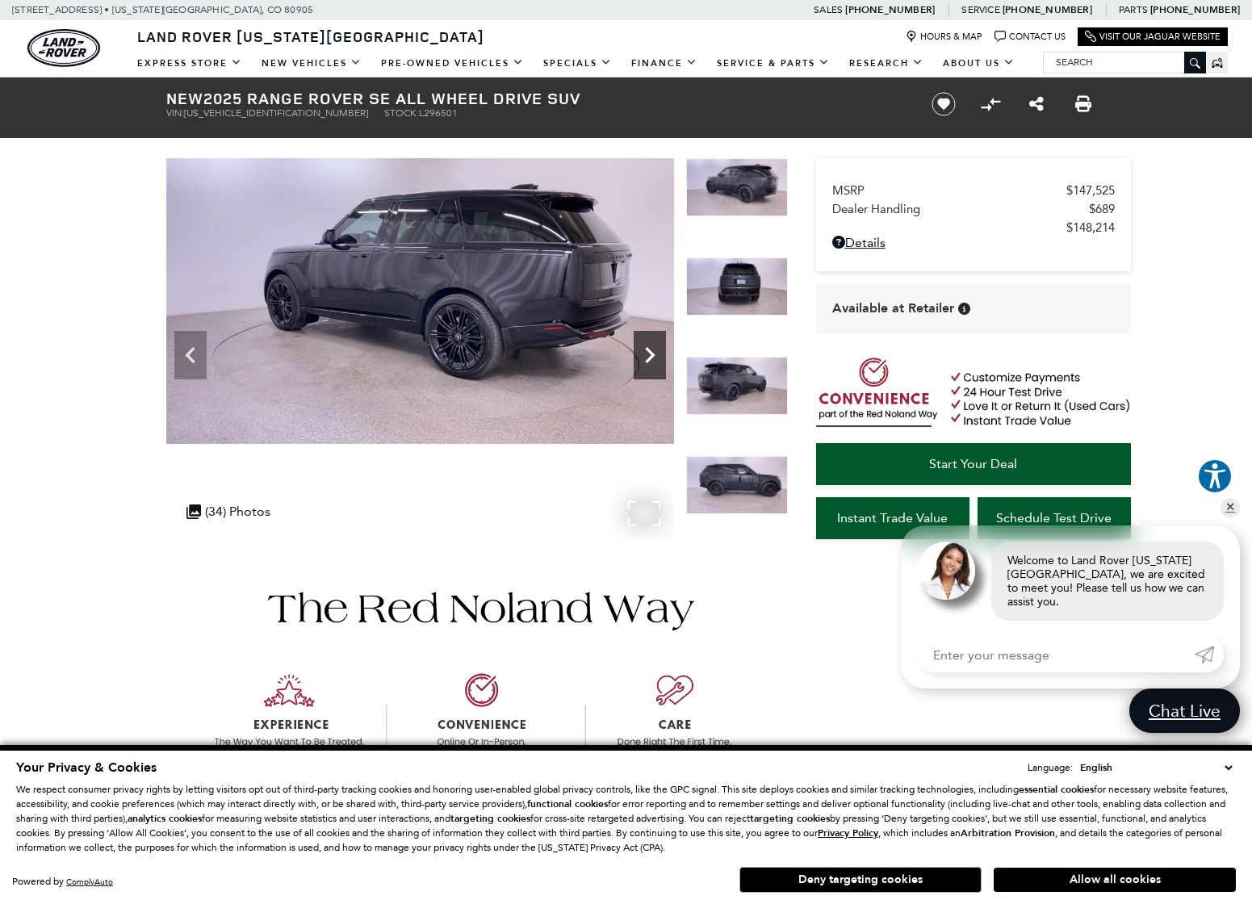
click at [647, 351] on icon "Next" at bounding box center [650, 355] width 32 height 32
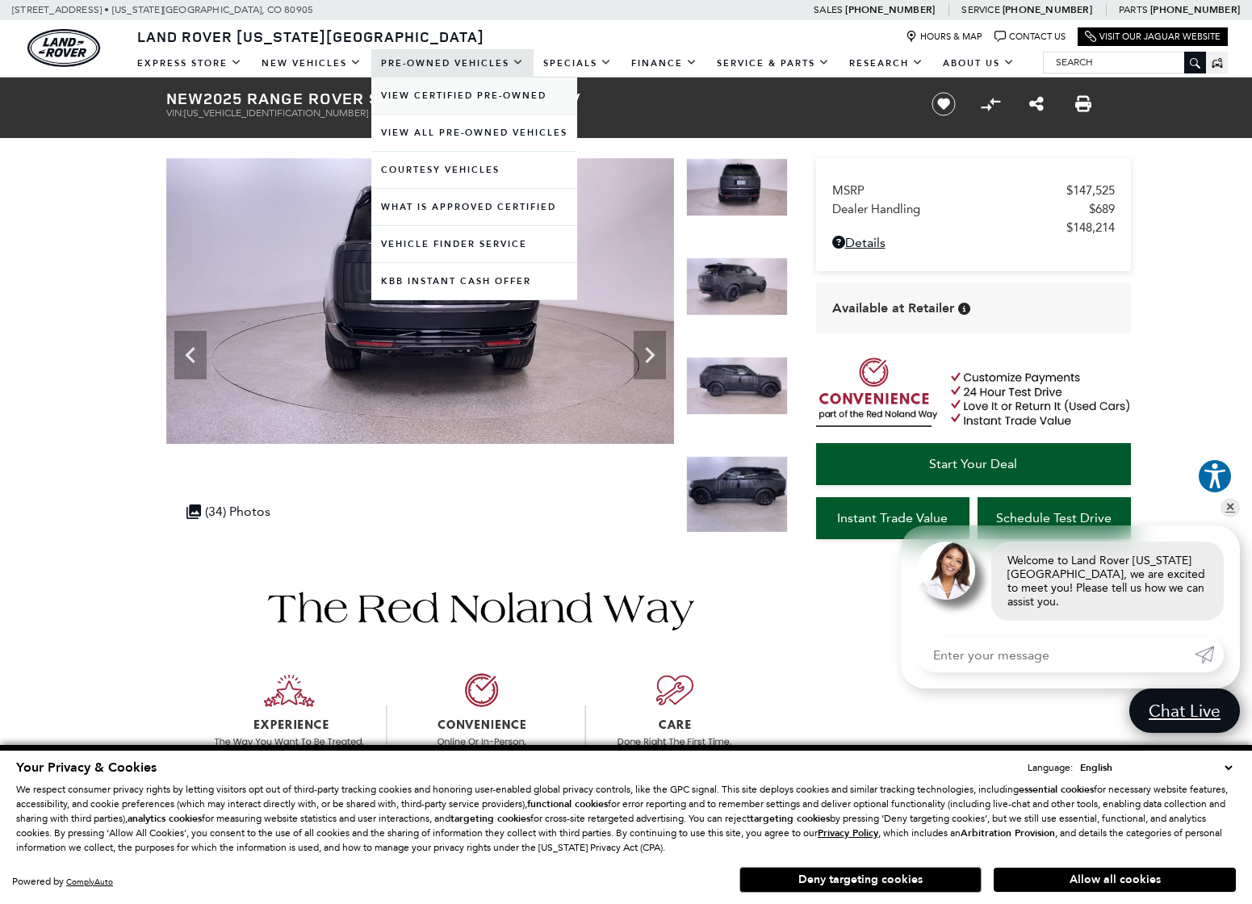
click at [442, 90] on link "View Certified Pre-Owned" at bounding box center [474, 96] width 206 height 36
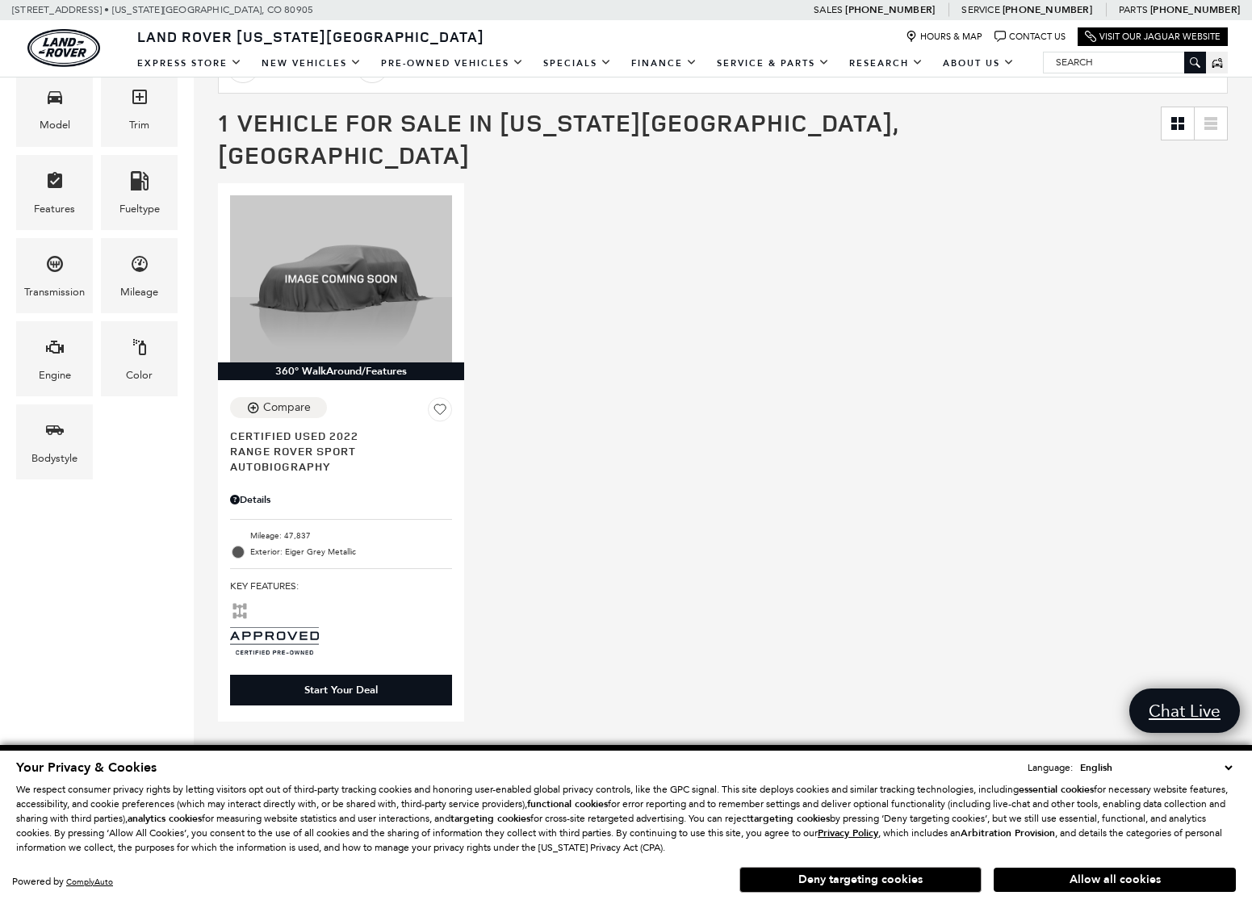
scroll to position [324, 0]
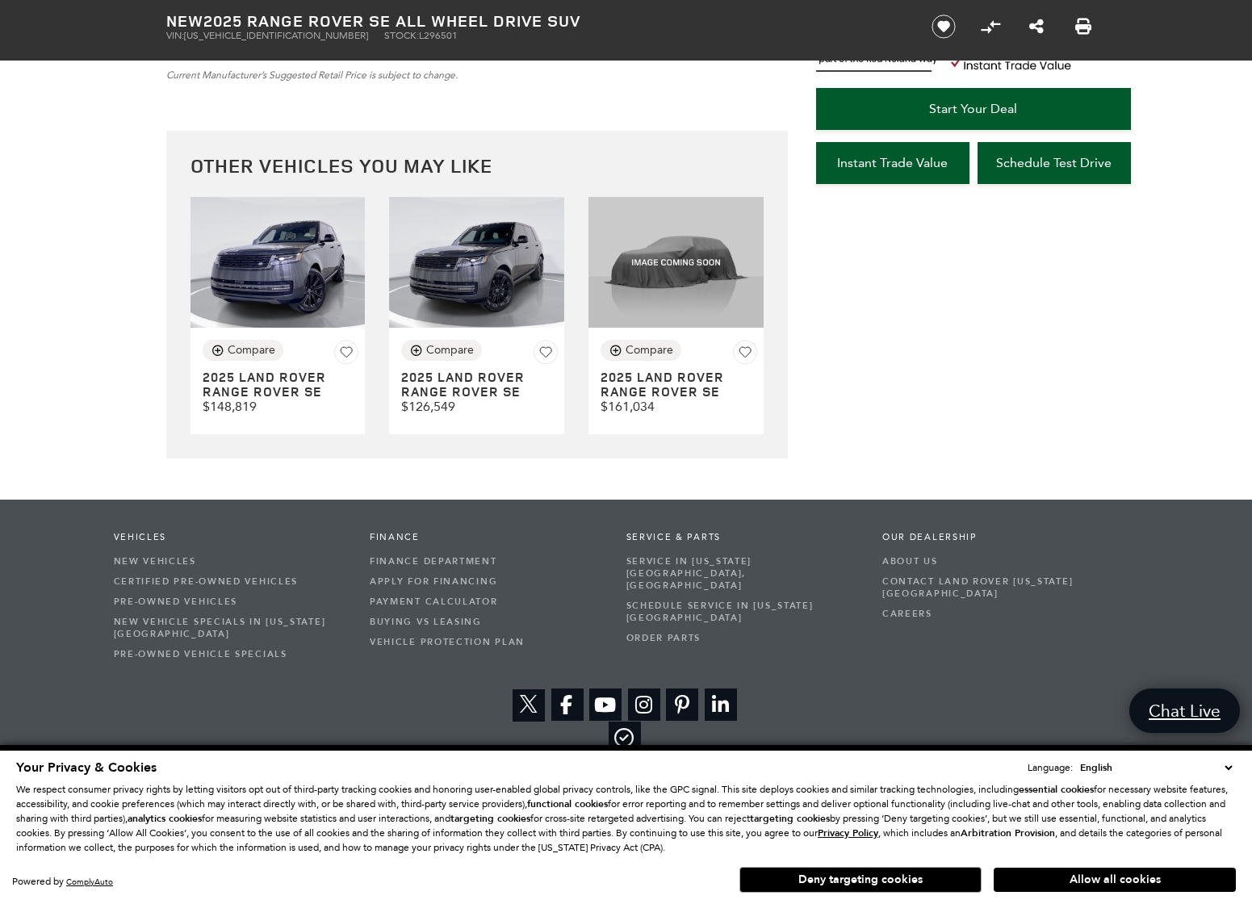
scroll to position [4392, 0]
click at [472, 276] on img at bounding box center [476, 263] width 175 height 132
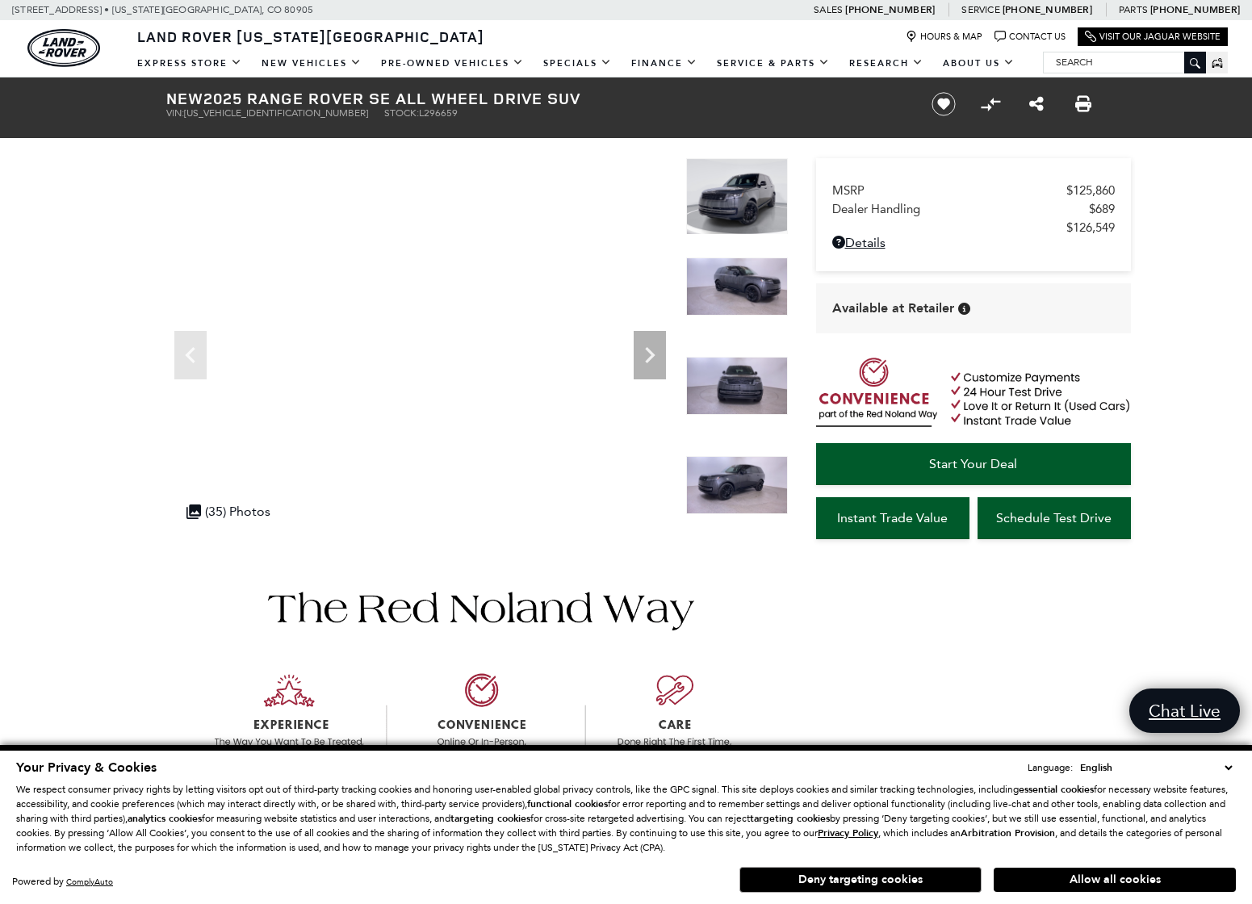
click at [764, 480] on img at bounding box center [737, 485] width 102 height 58
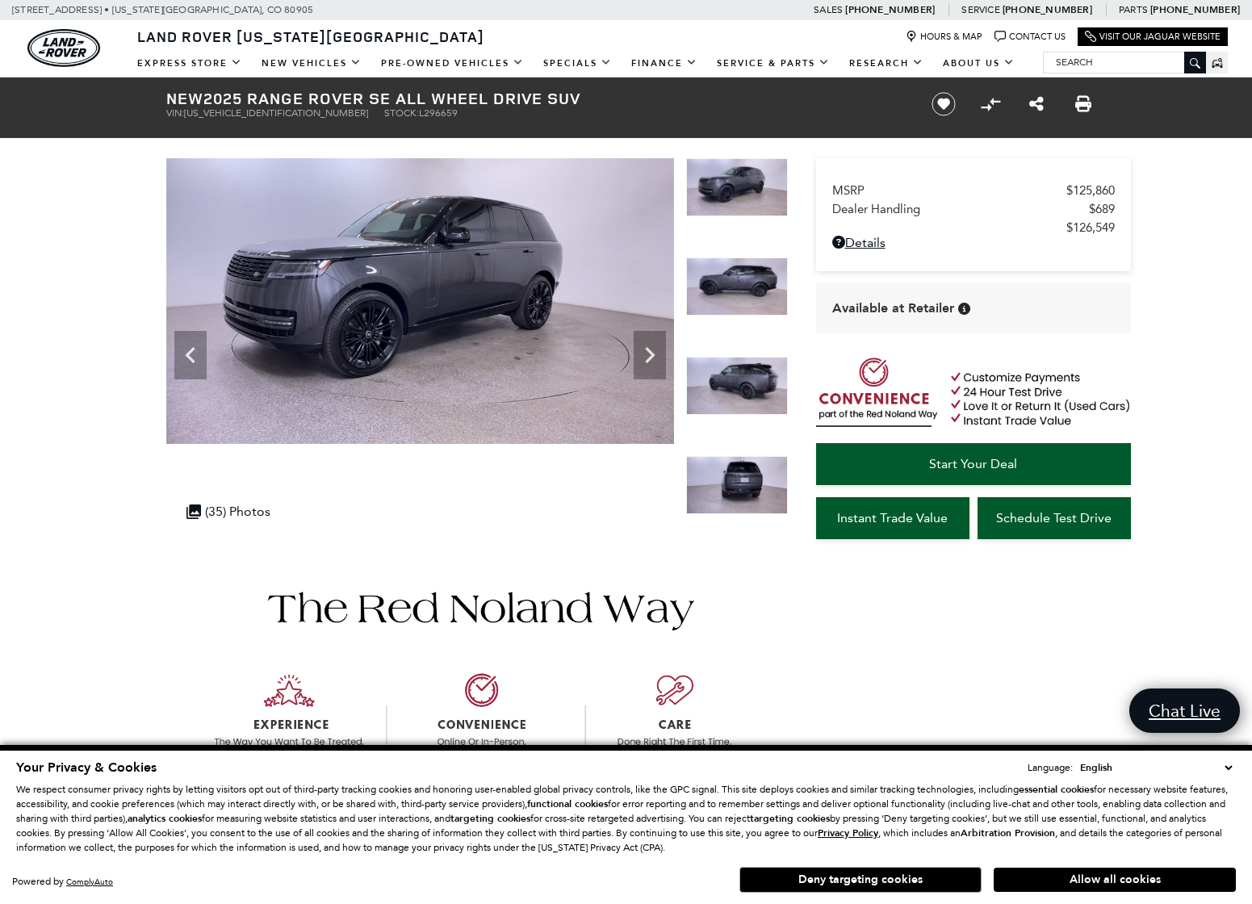
click at [765, 476] on img at bounding box center [737, 485] width 102 height 58
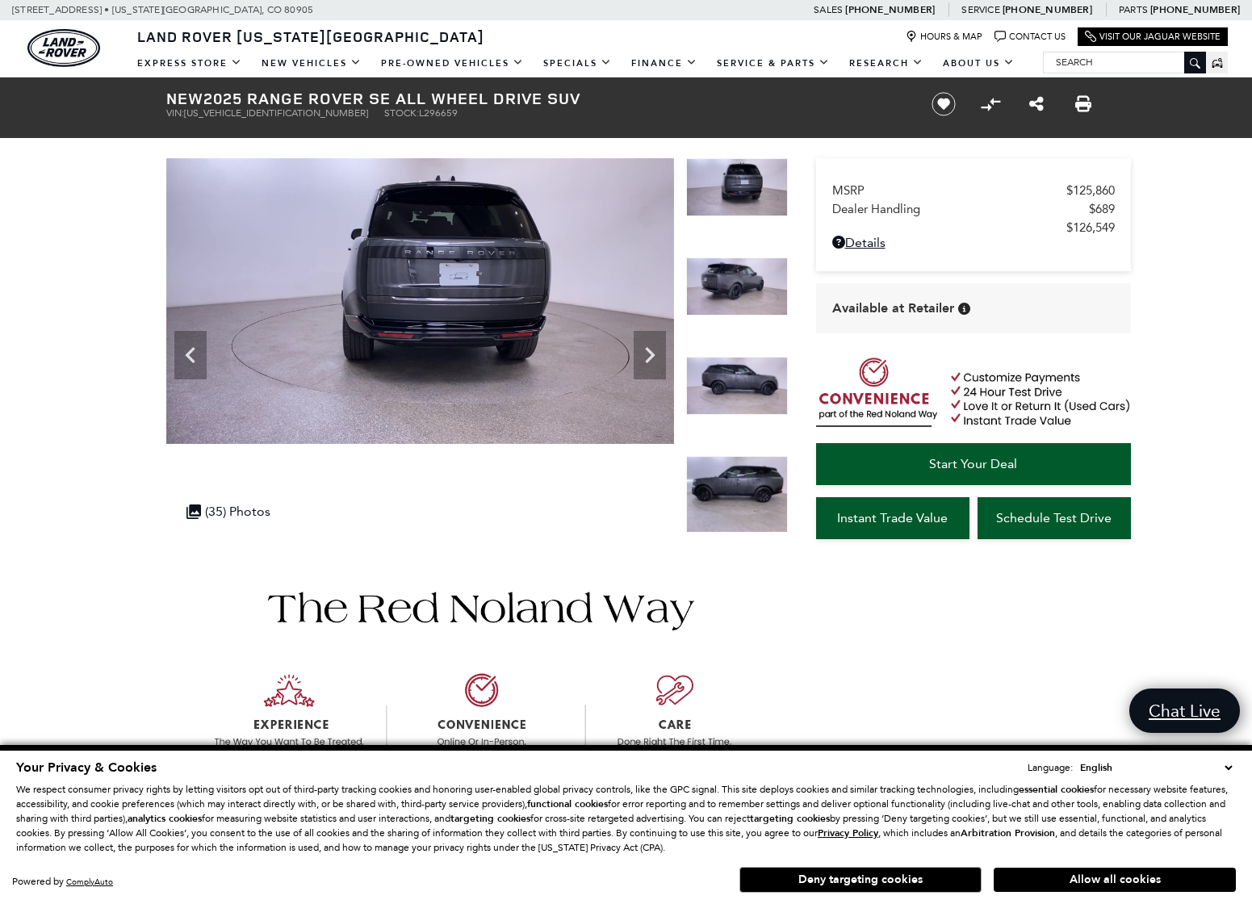
click at [765, 476] on img at bounding box center [737, 494] width 102 height 77
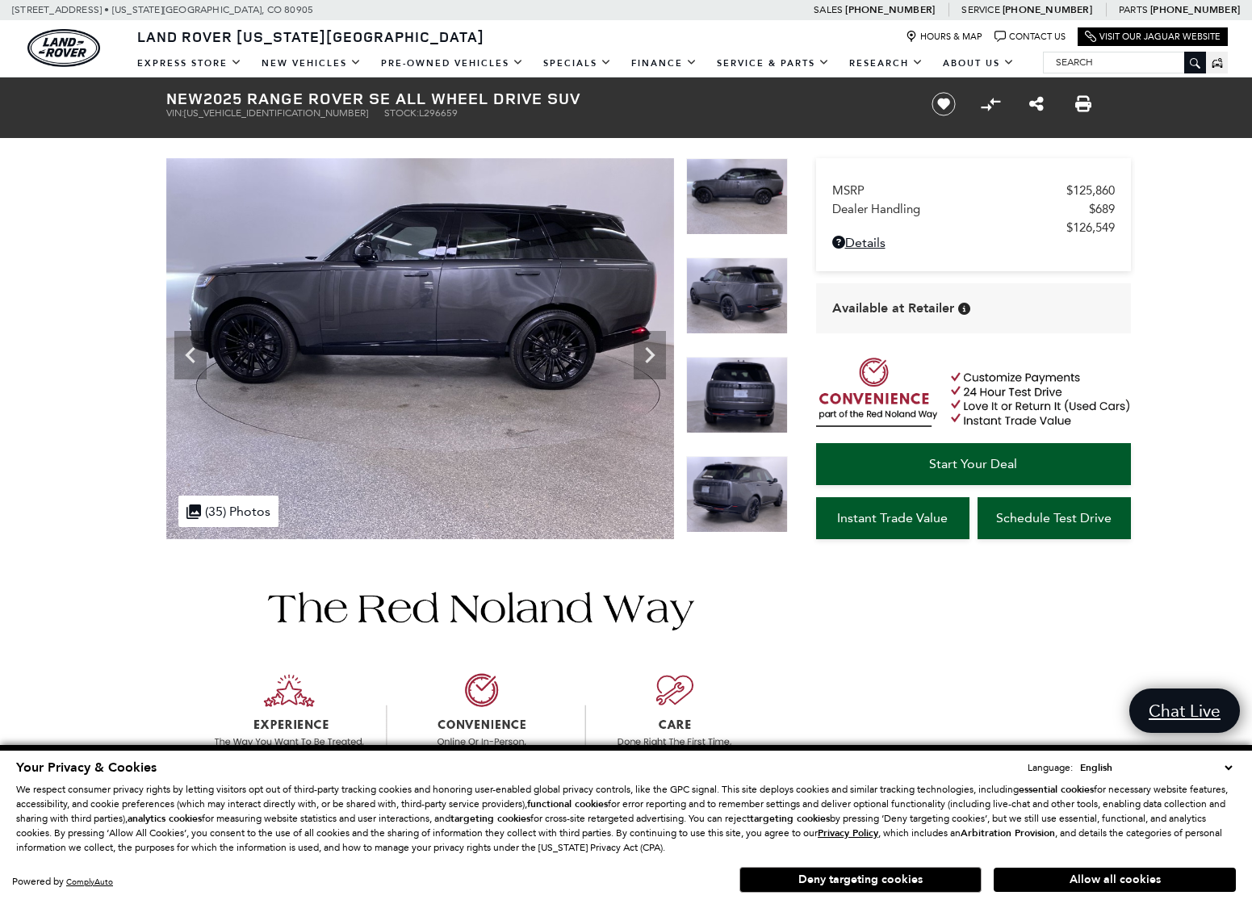
click at [765, 476] on img at bounding box center [737, 494] width 102 height 77
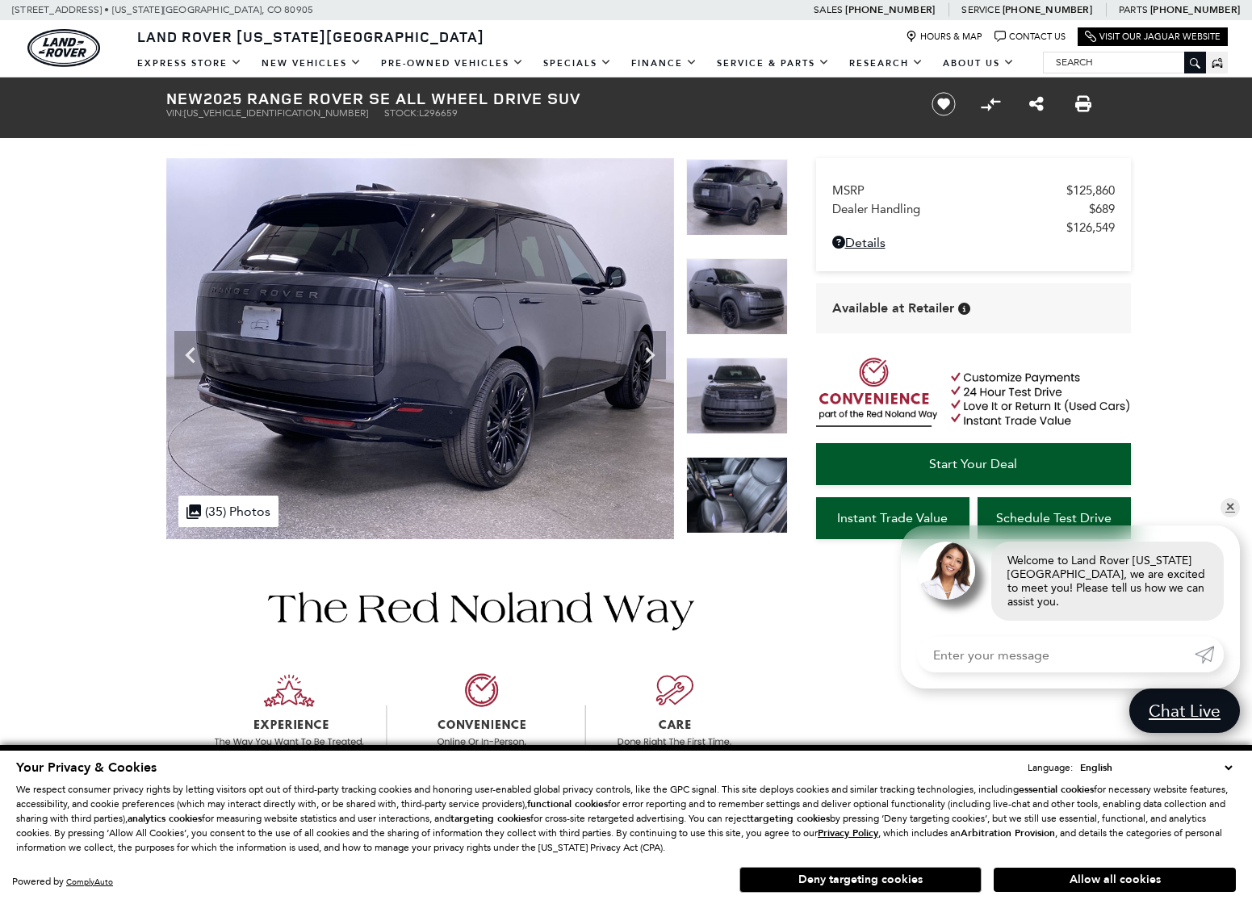
click at [765, 478] on img at bounding box center [737, 495] width 102 height 77
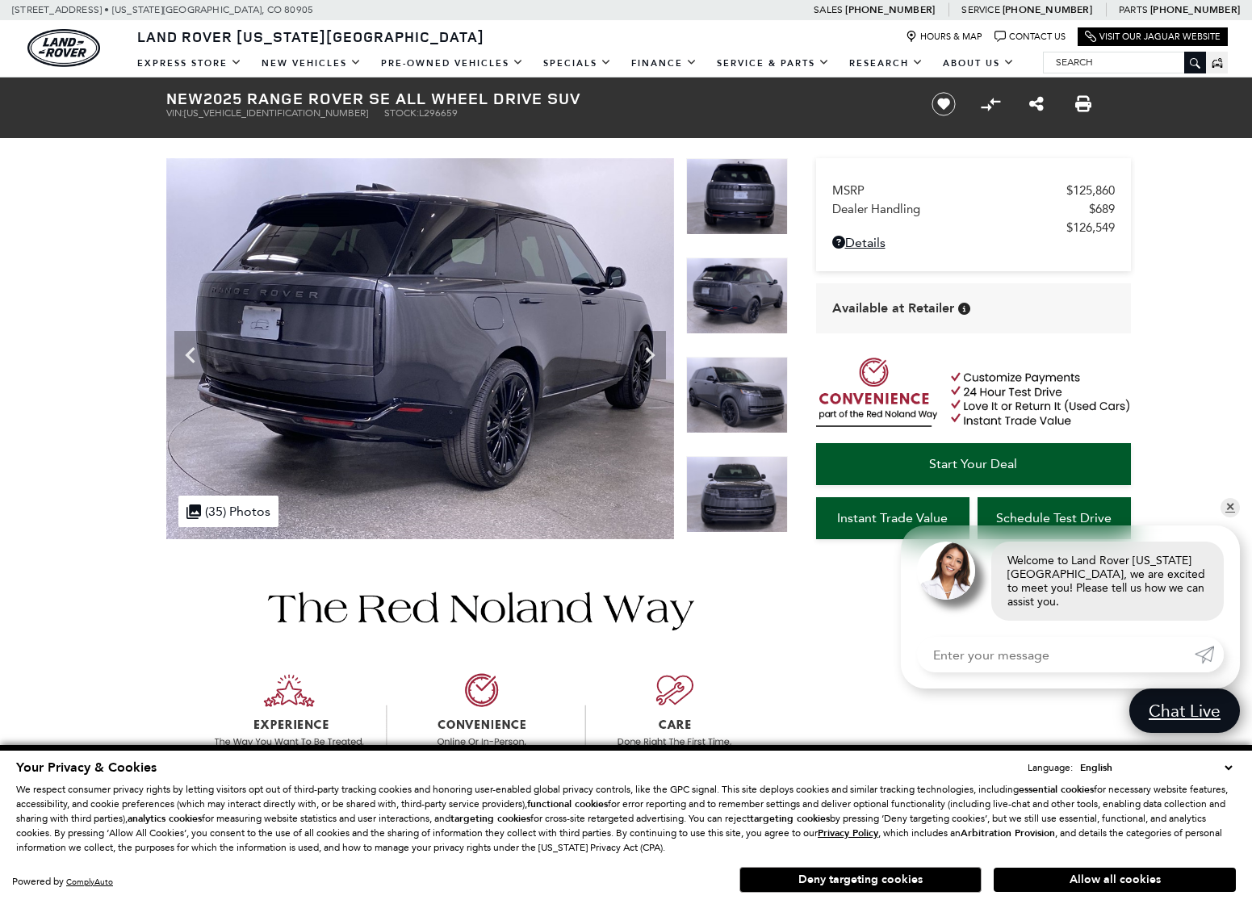
click at [751, 509] on img at bounding box center [737, 494] width 102 height 77
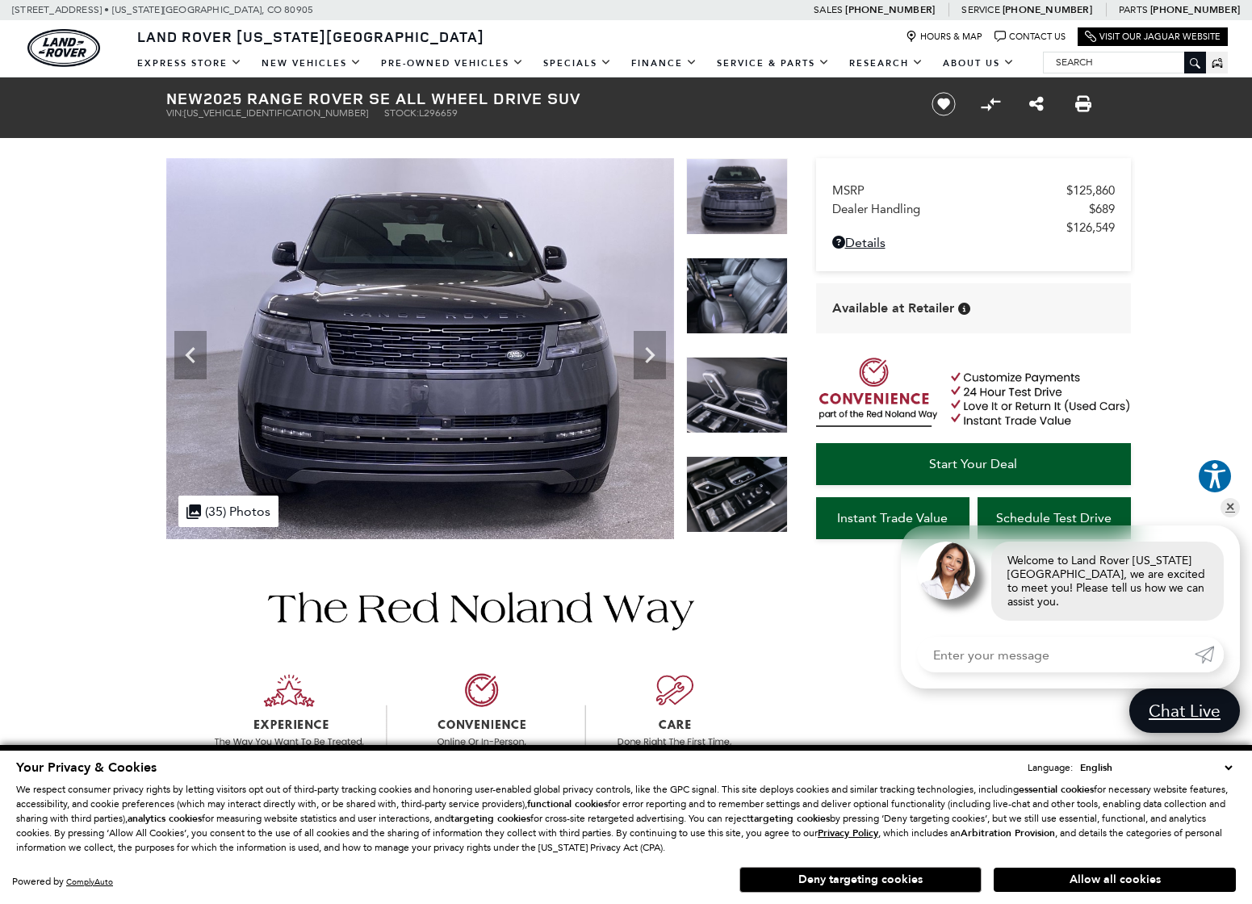
click at [751, 509] on img at bounding box center [737, 494] width 102 height 77
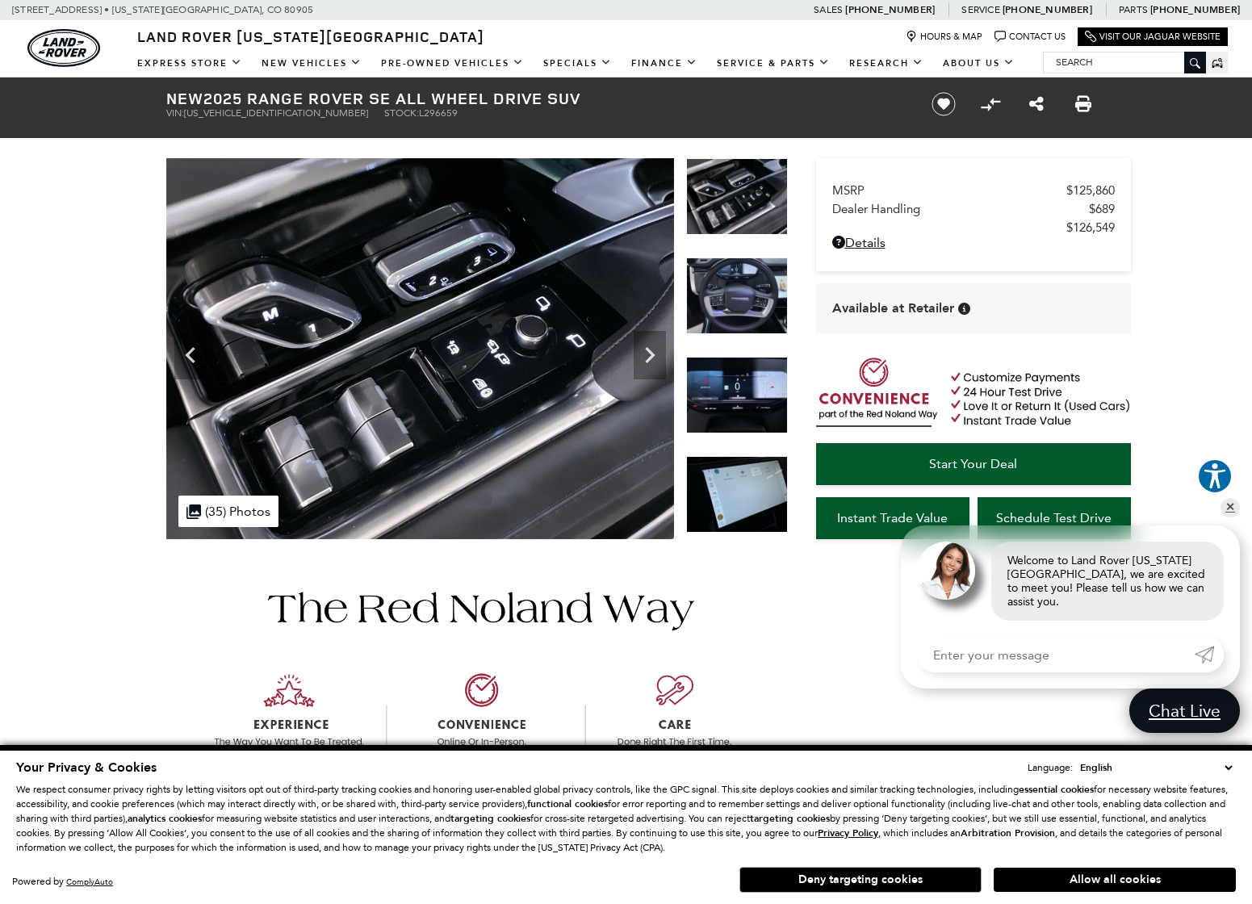
click at [751, 509] on img at bounding box center [737, 494] width 102 height 77
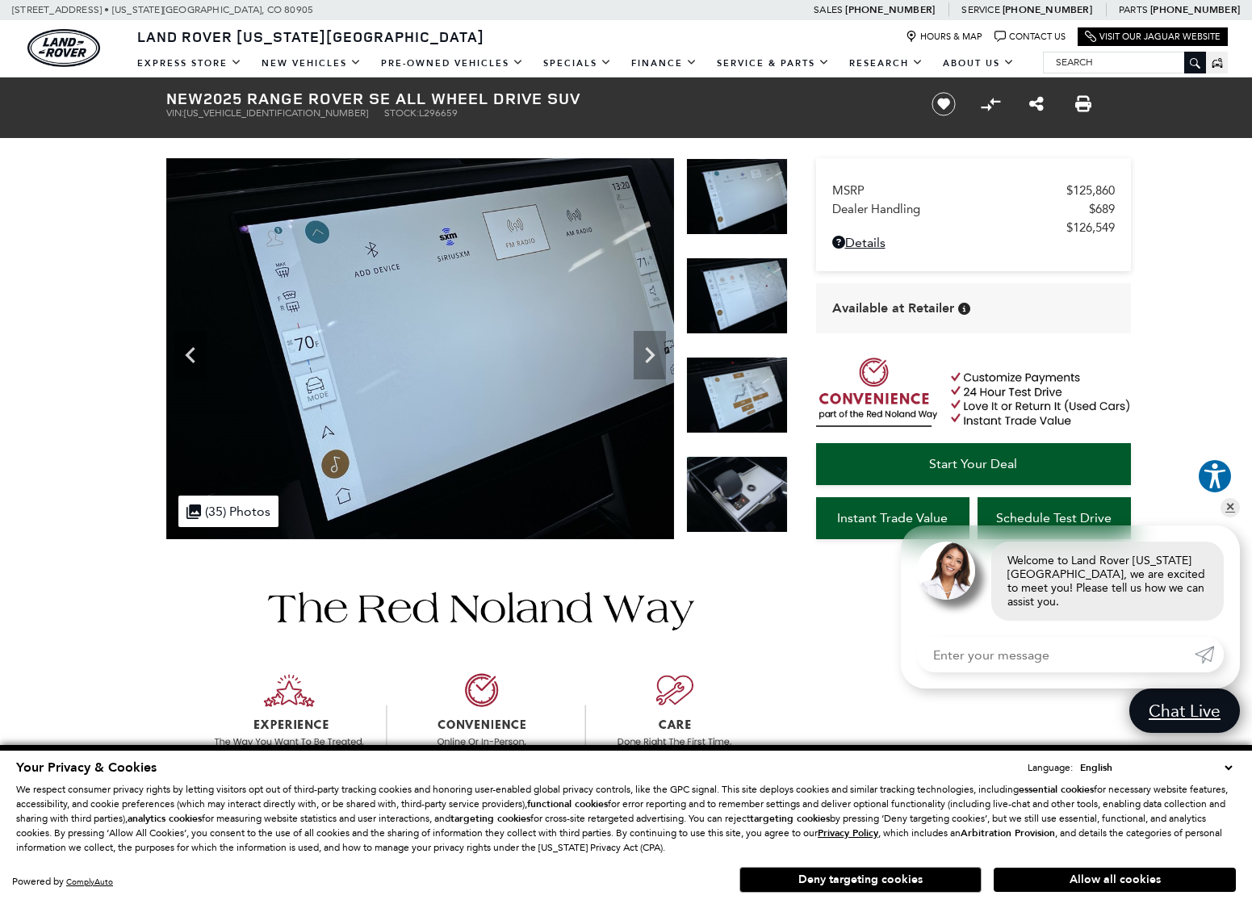
click at [751, 510] on img at bounding box center [737, 494] width 102 height 77
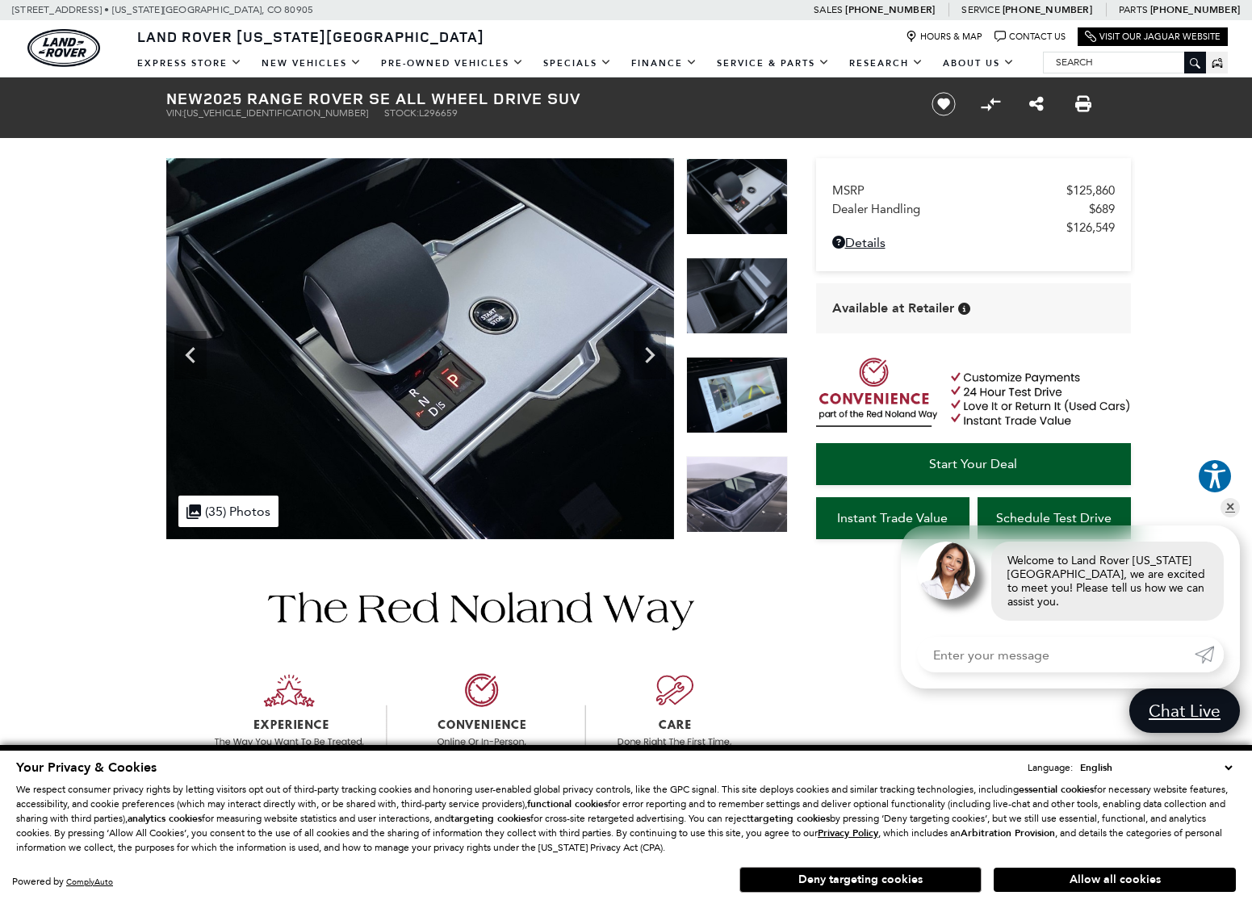
click at [751, 510] on img at bounding box center [737, 494] width 102 height 77
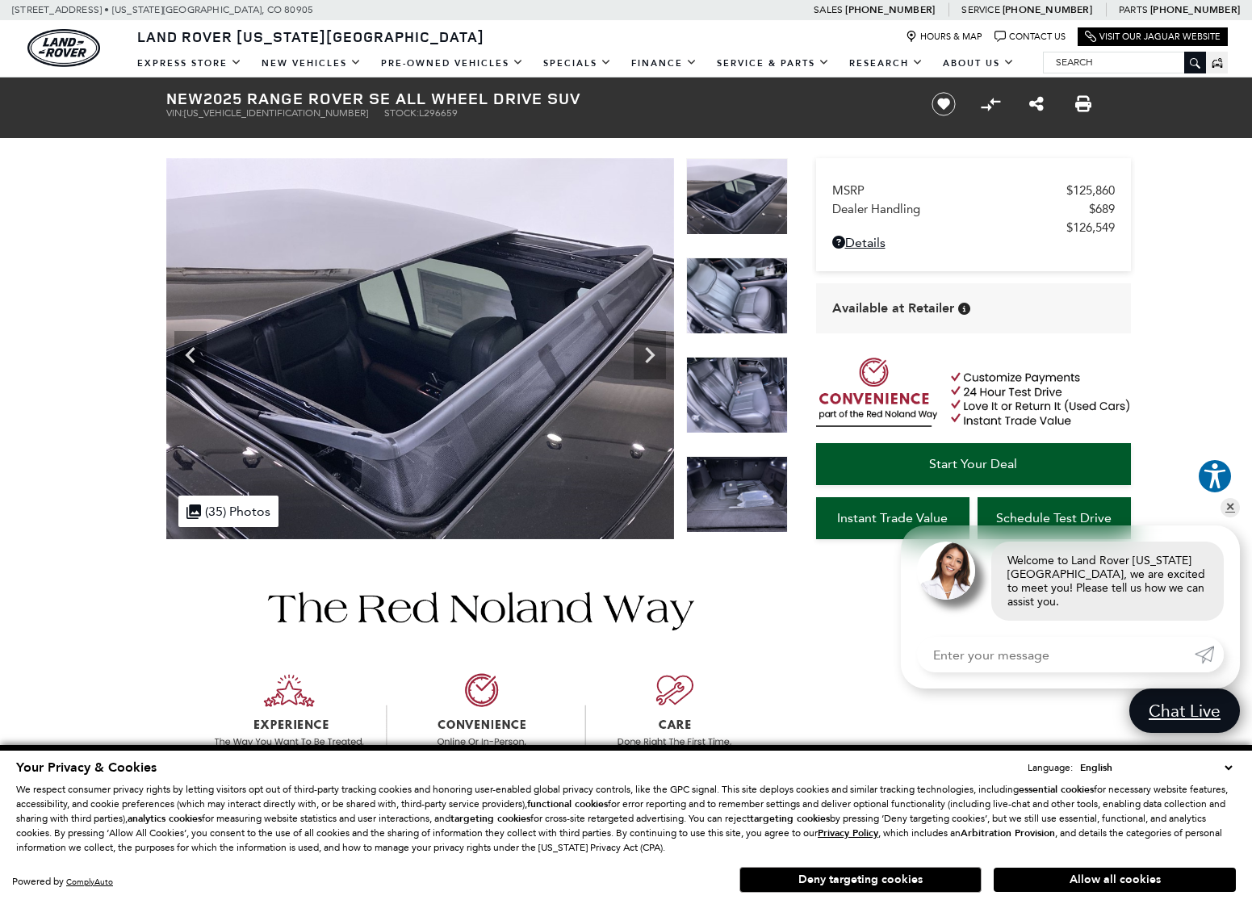
click at [751, 510] on img at bounding box center [737, 494] width 102 height 77
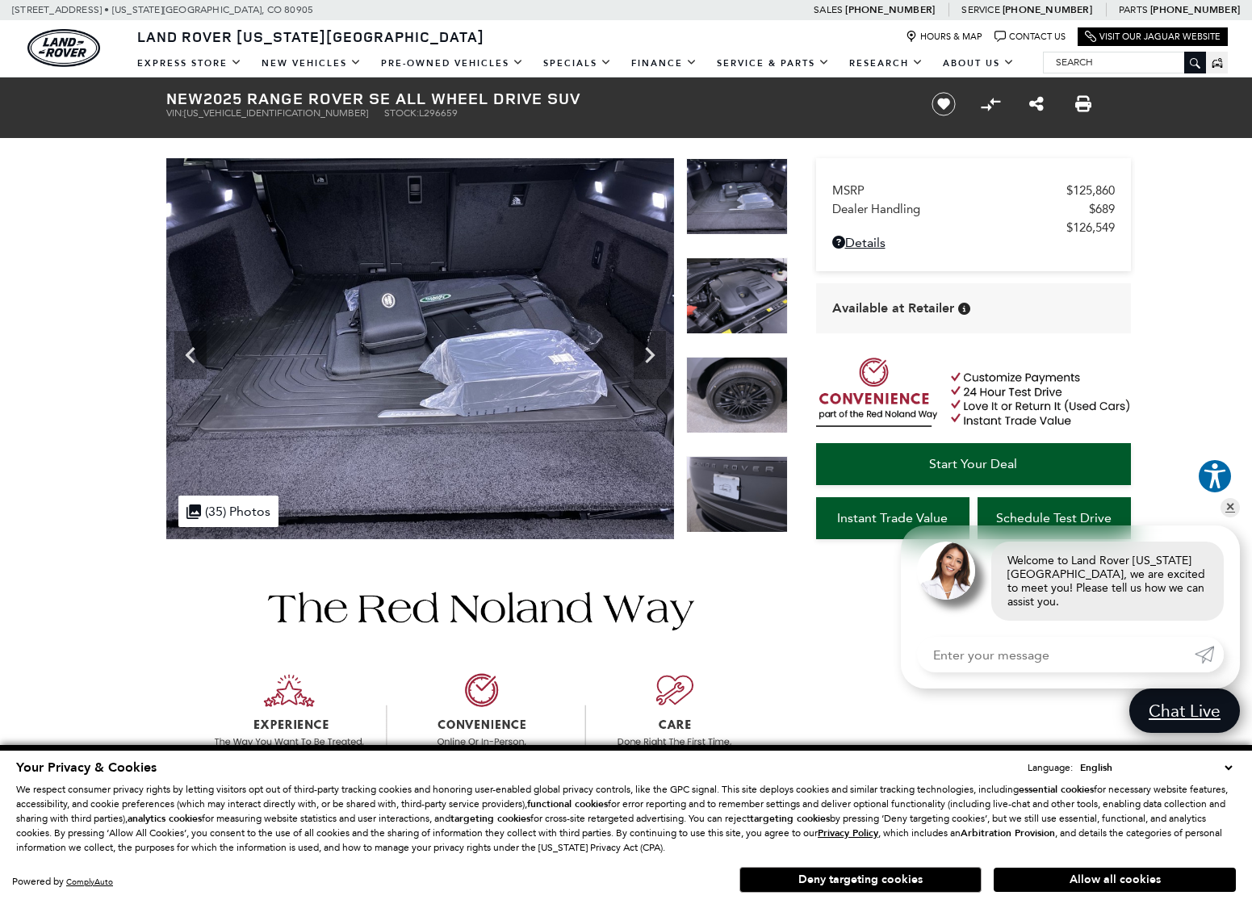
click at [751, 510] on img at bounding box center [737, 494] width 102 height 77
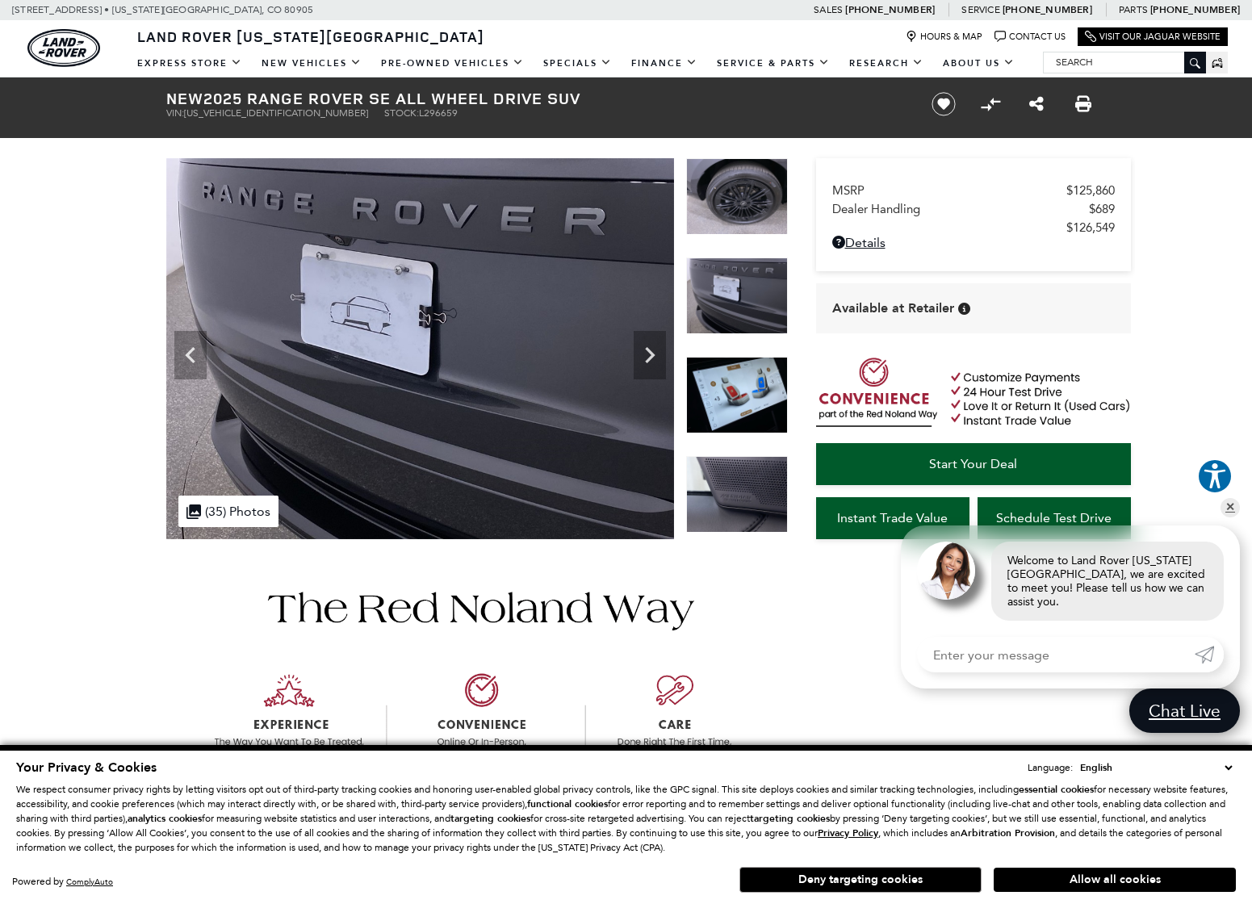
click at [752, 510] on img at bounding box center [737, 494] width 102 height 77
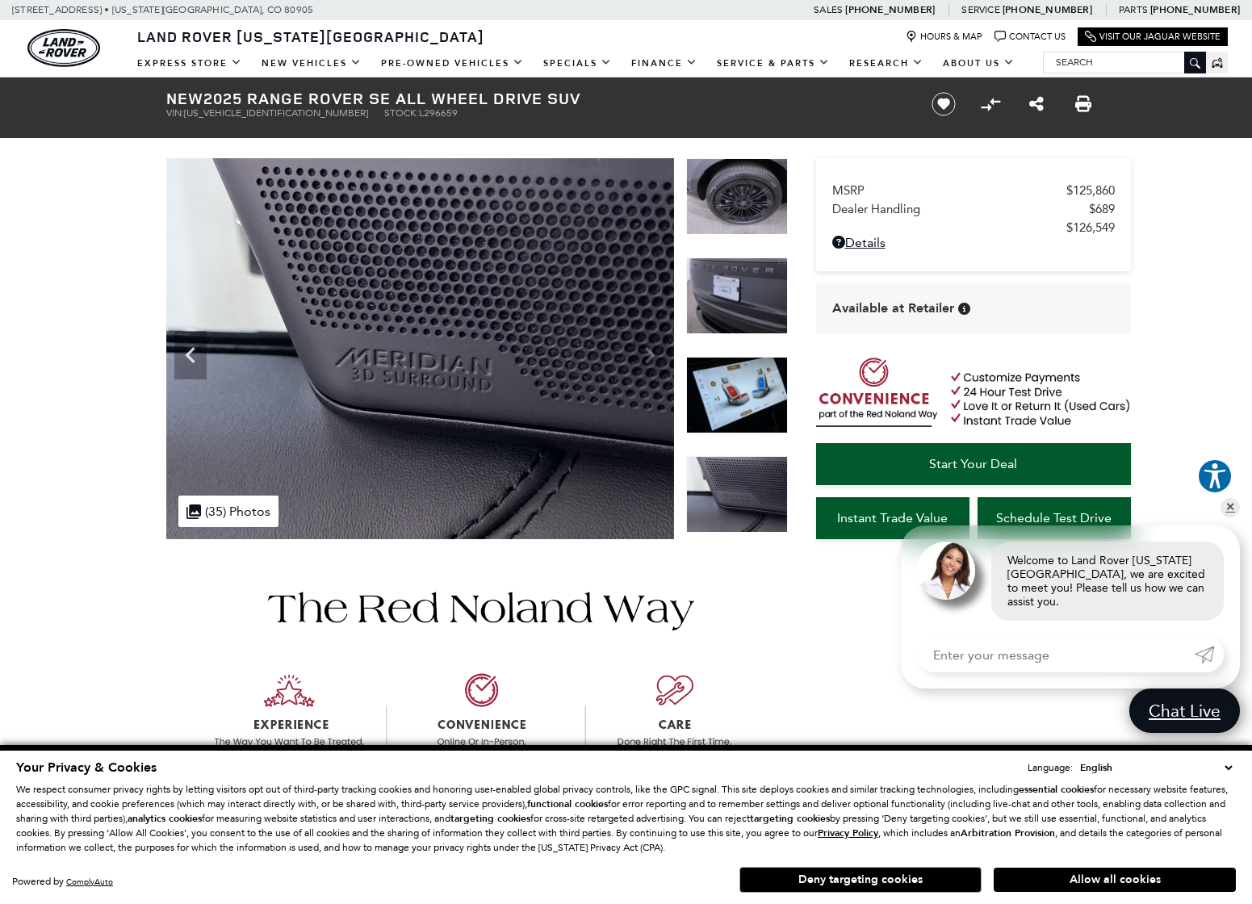
click at [752, 525] on img at bounding box center [737, 494] width 102 height 77
click at [755, 493] on img at bounding box center [737, 494] width 102 height 77
click at [749, 181] on img at bounding box center [737, 196] width 102 height 77
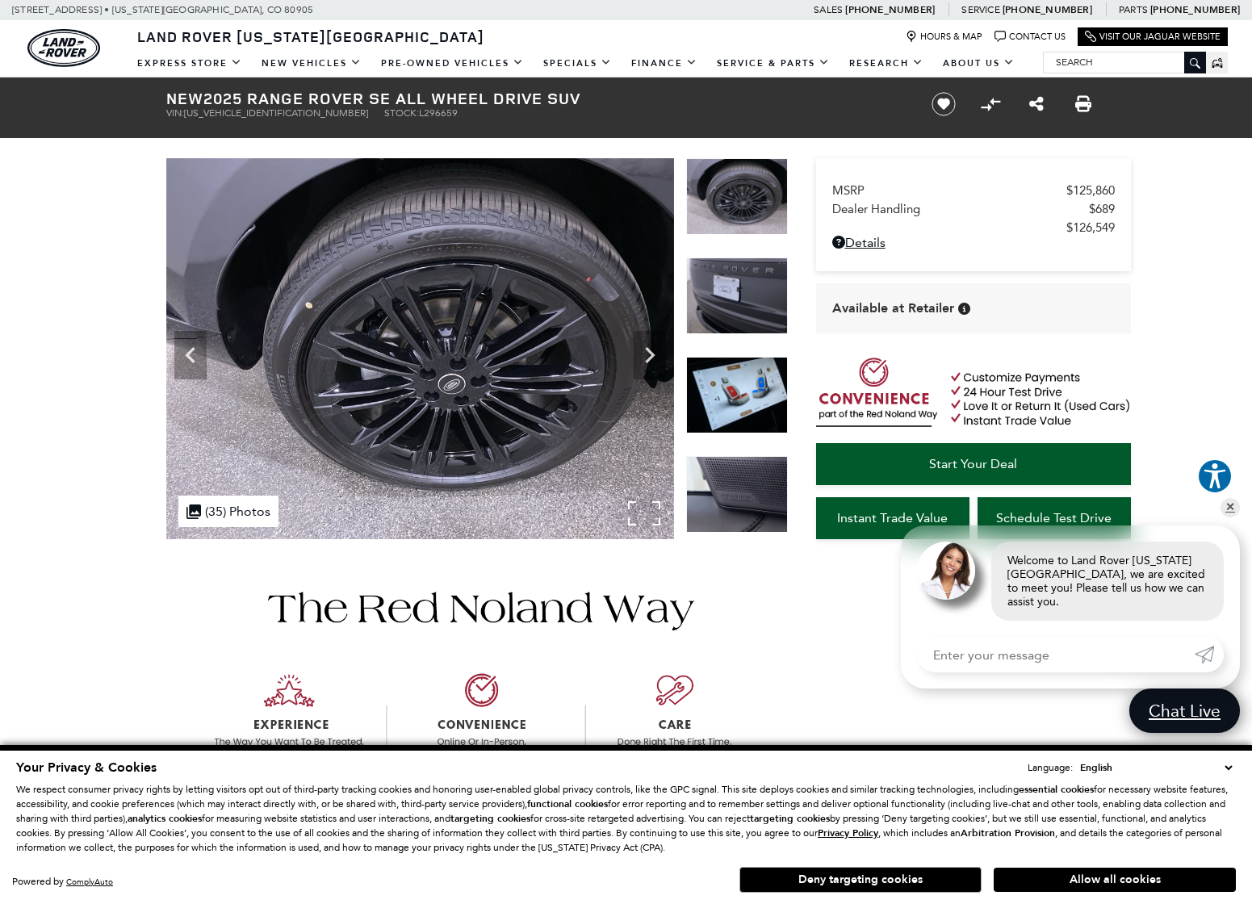
click at [242, 506] on div ".cls-1, .cls-3 { fill: #c50033; } .cls-1 { clip-rule: evenodd; } .cls-2 { clip-…" at bounding box center [228, 511] width 100 height 31
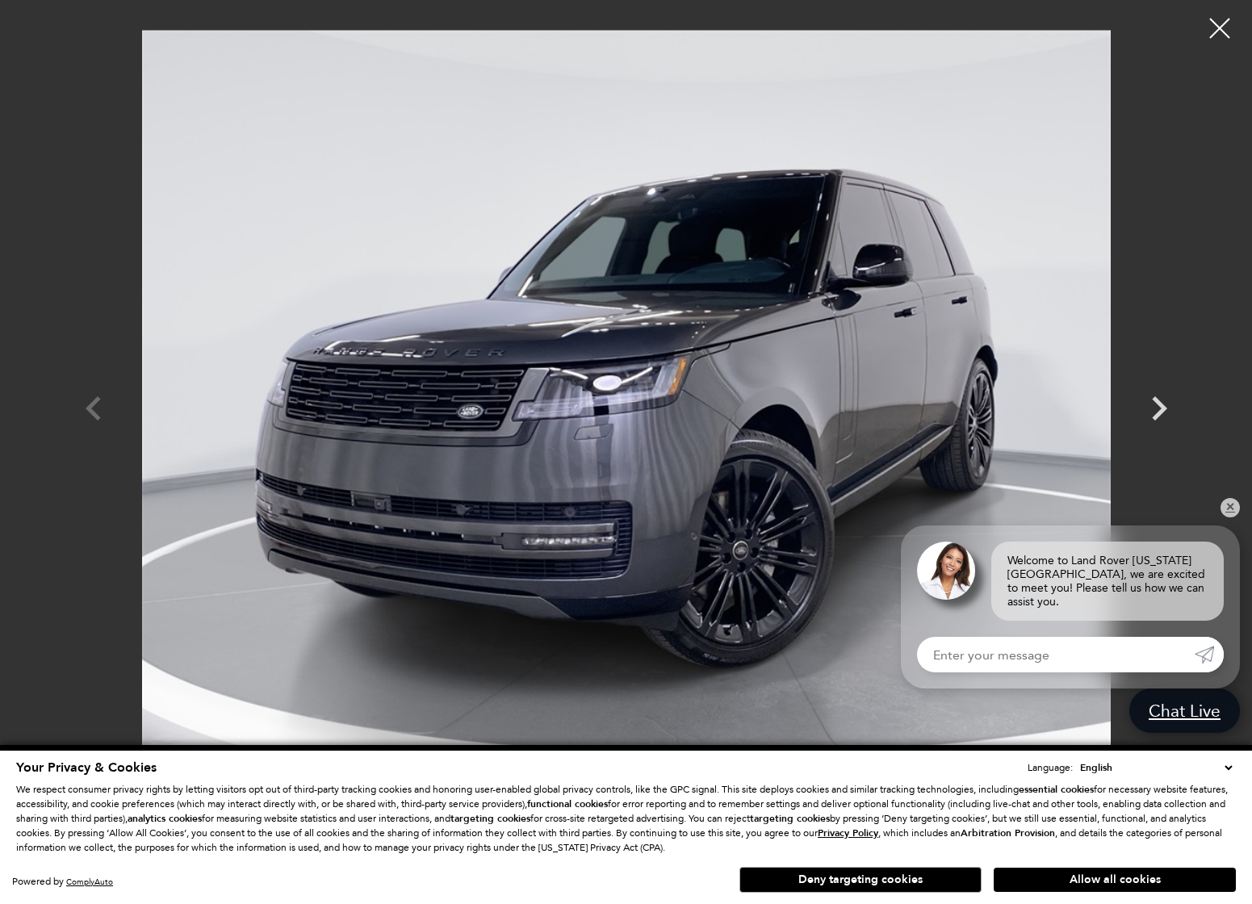
scroll to position [219, 0]
click at [1217, 24] on div at bounding box center [1220, 28] width 43 height 43
